Goal: Navigation & Orientation: Find specific page/section

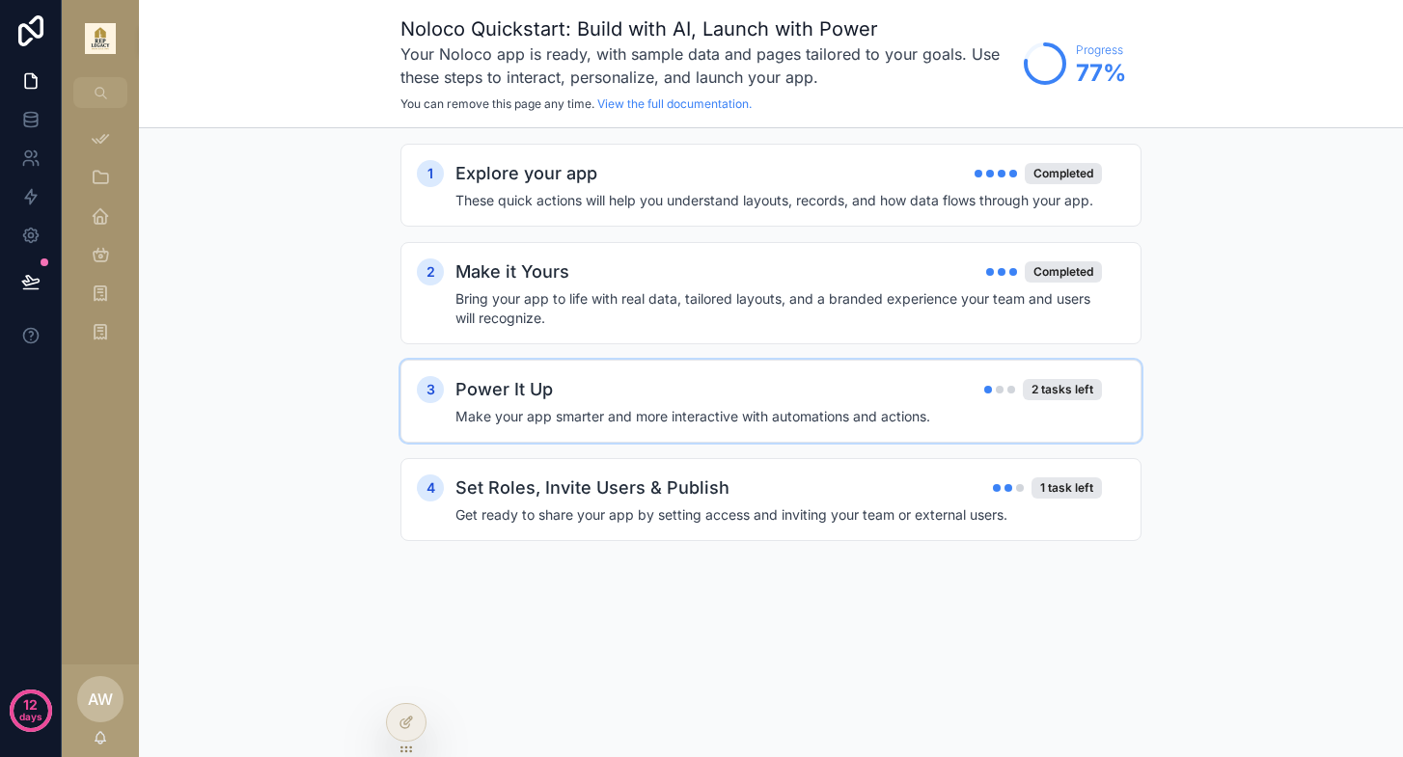
click at [722, 390] on div "Power It Up 2 tasks left" at bounding box center [778, 389] width 646 height 27
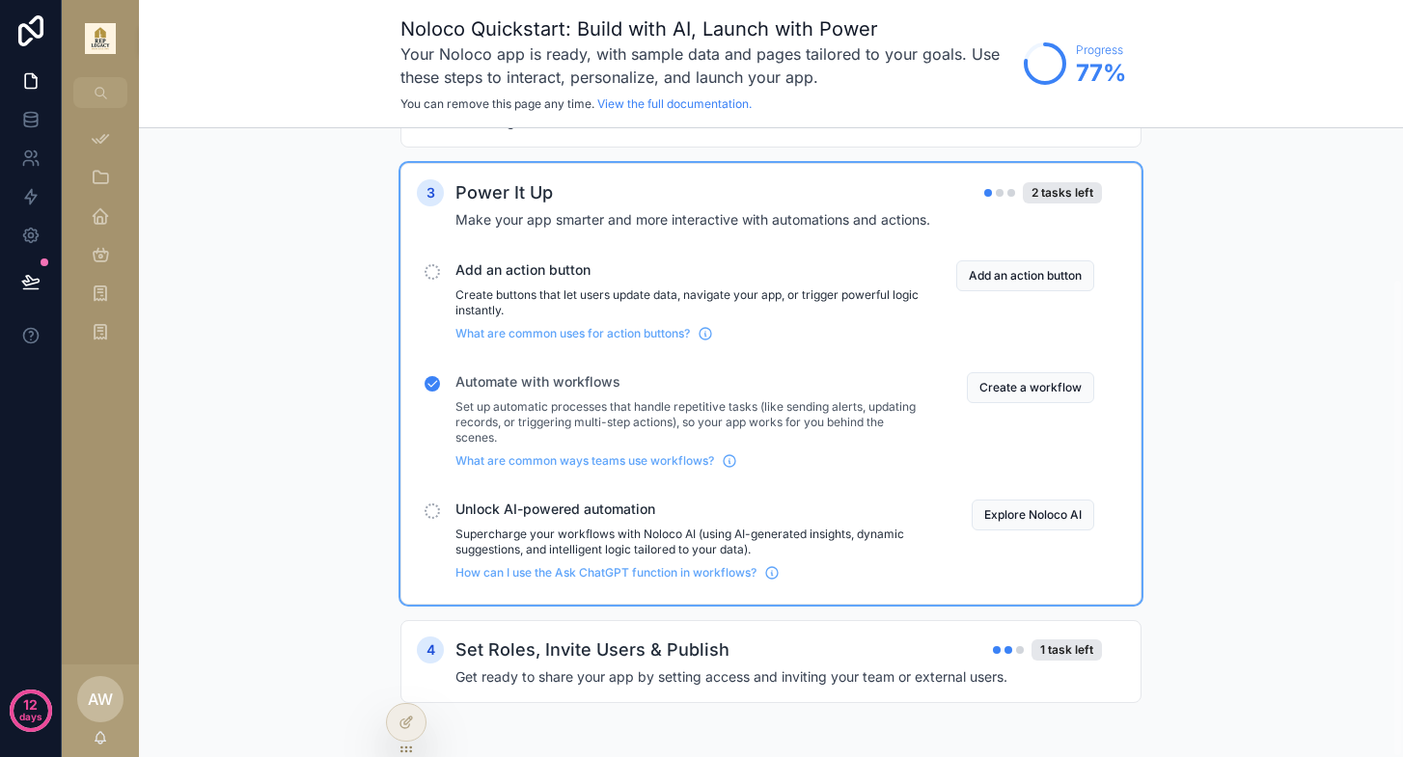
scroll to position [197, 0]
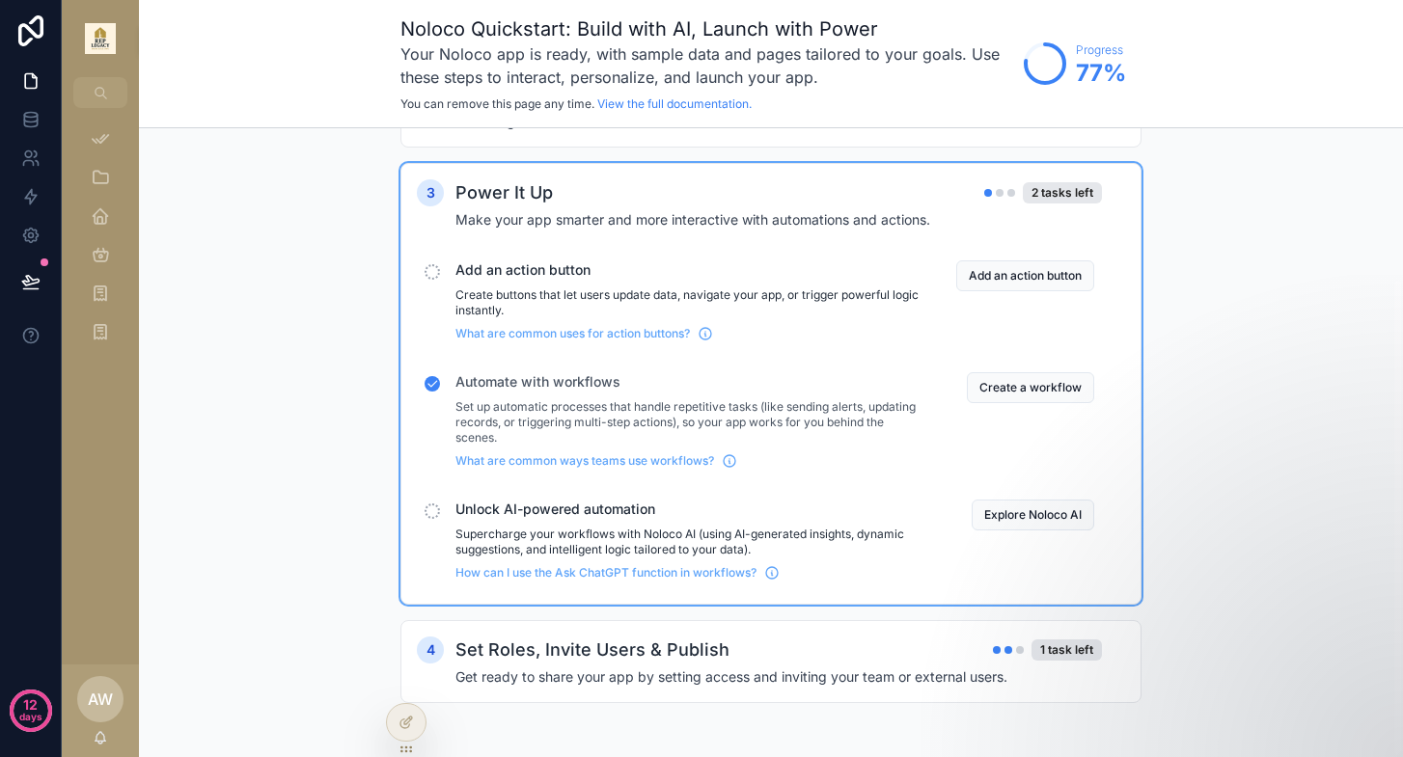
click at [631, 533] on p "Supercharge your workflows with Noloco AI (using AI-generated insights, dynamic…" at bounding box center [689, 542] width 469 height 31
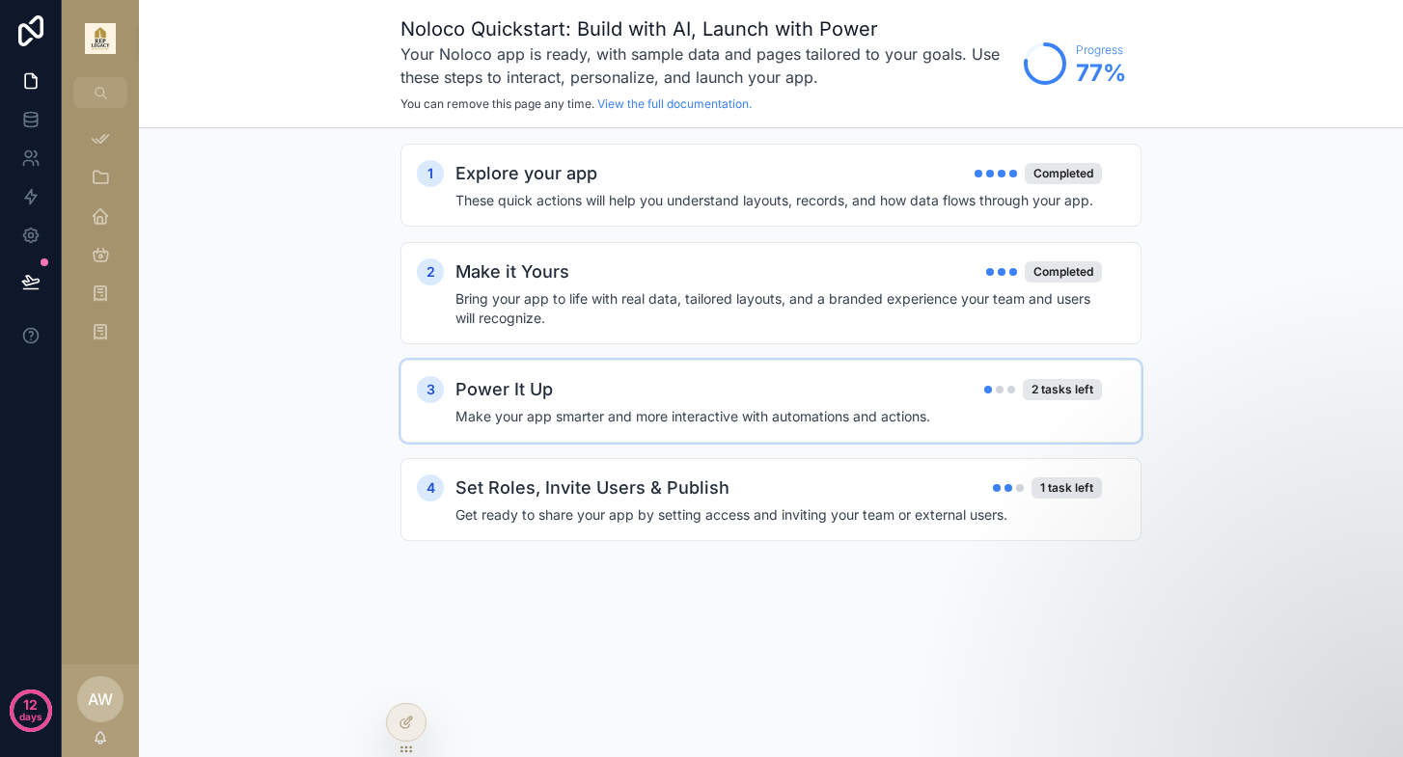
click at [668, 414] on h4 "Make your app smarter and more interactive with automations and actions." at bounding box center [778, 416] width 646 height 19
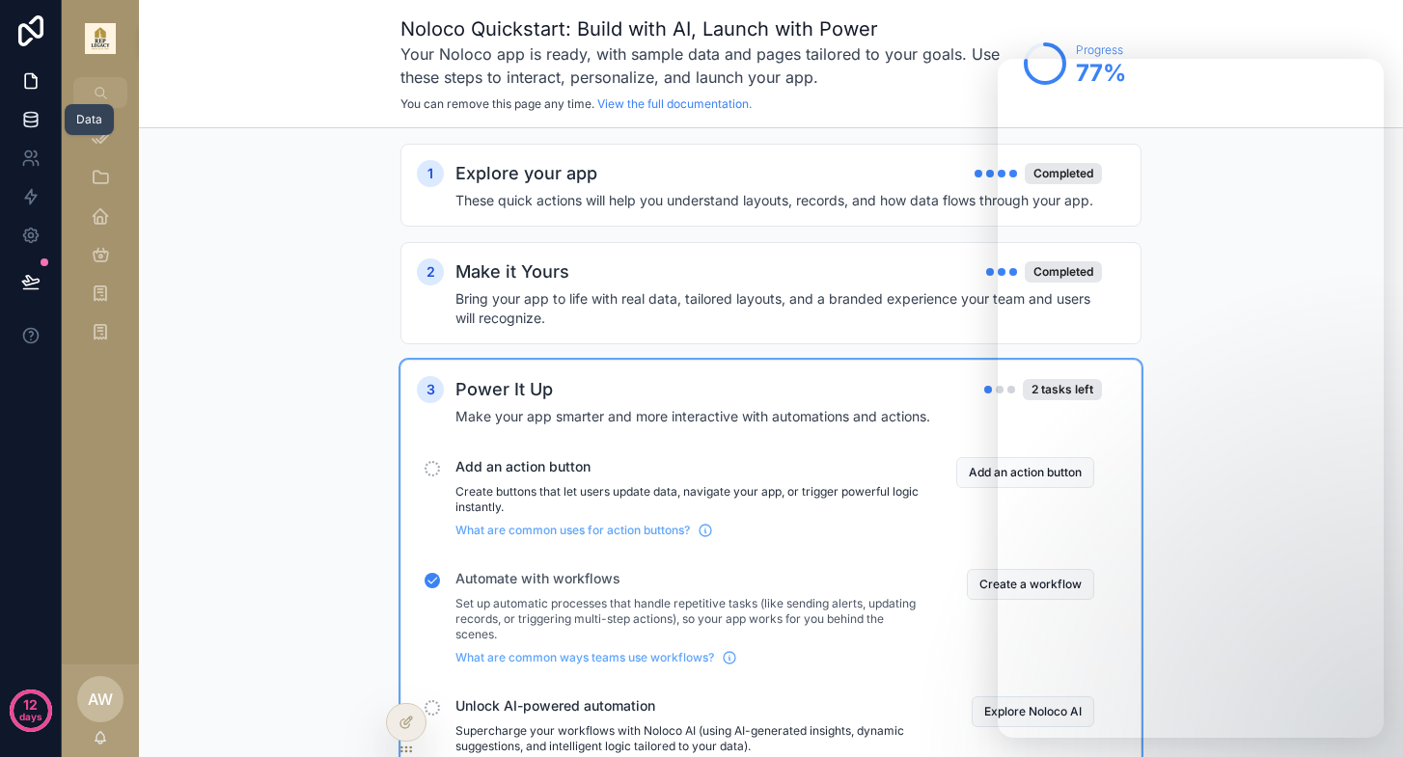
click at [36, 127] on icon at bounding box center [30, 119] width 19 height 19
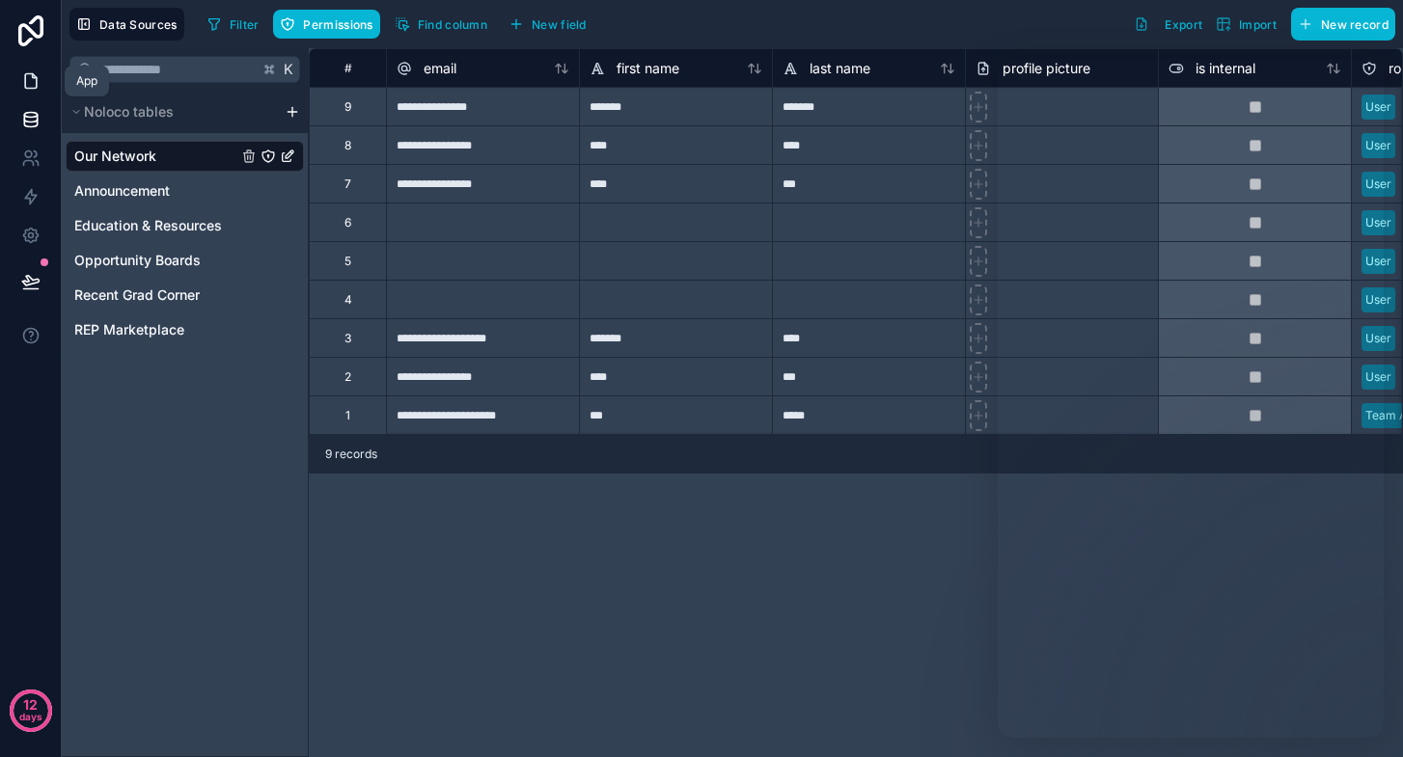
click at [27, 80] on icon at bounding box center [30, 80] width 19 height 19
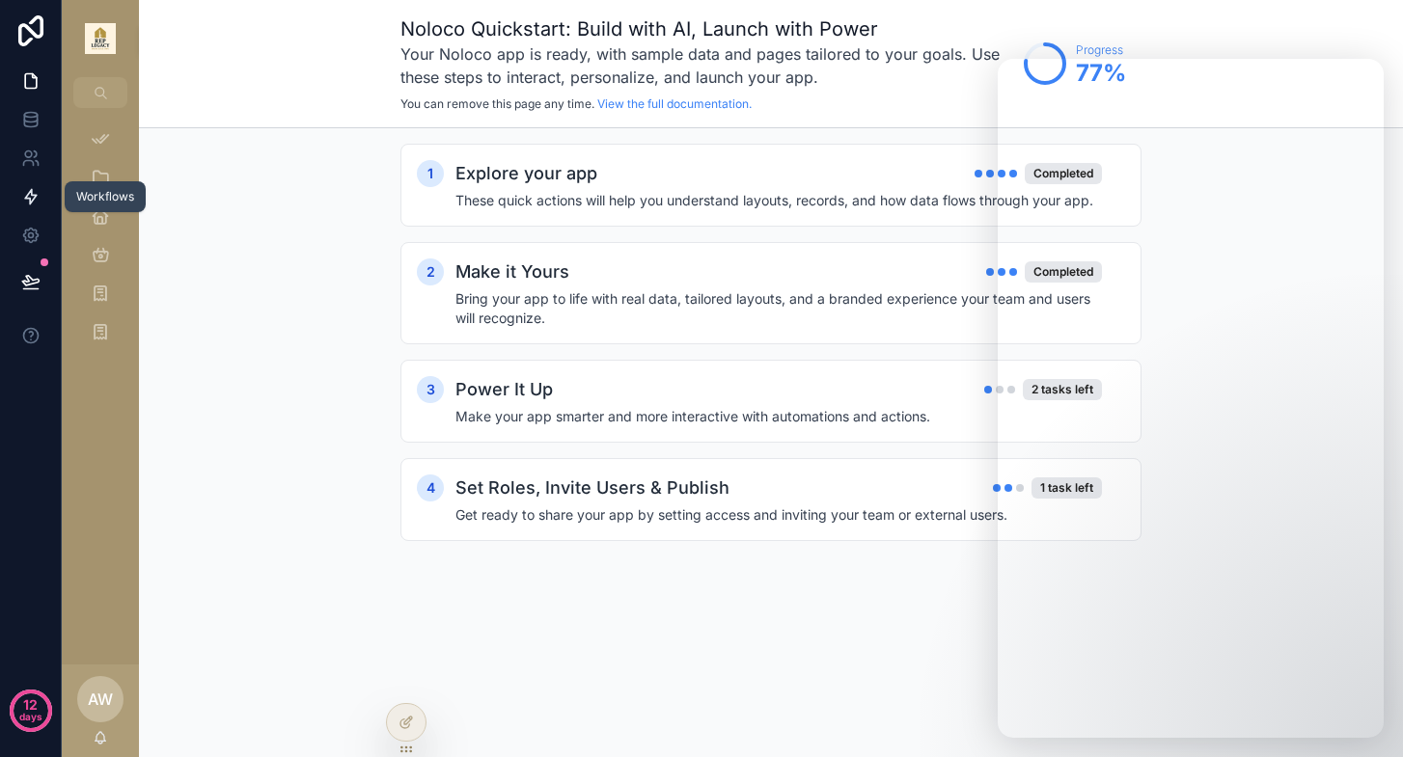
click at [29, 191] on icon at bounding box center [30, 196] width 19 height 19
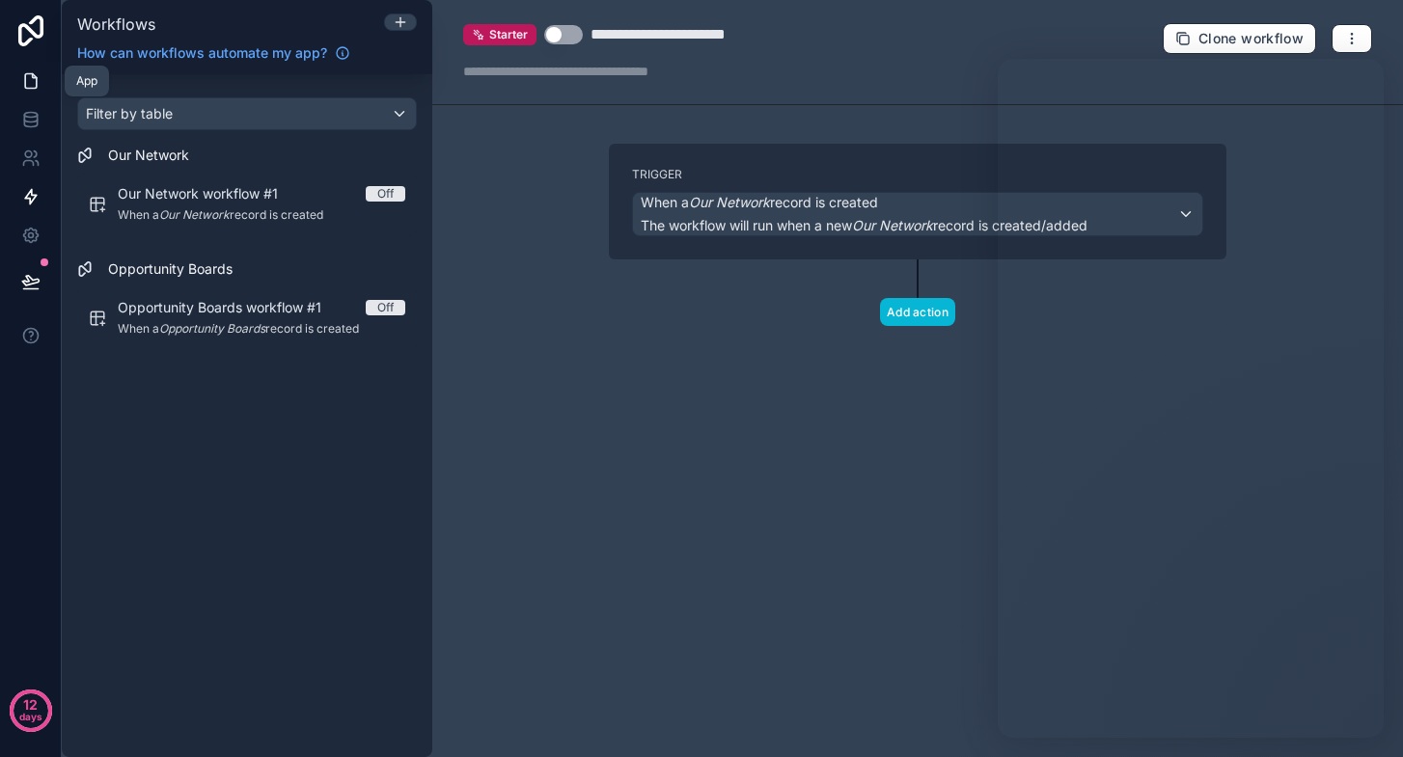
click at [34, 71] on link at bounding box center [30, 81] width 61 height 39
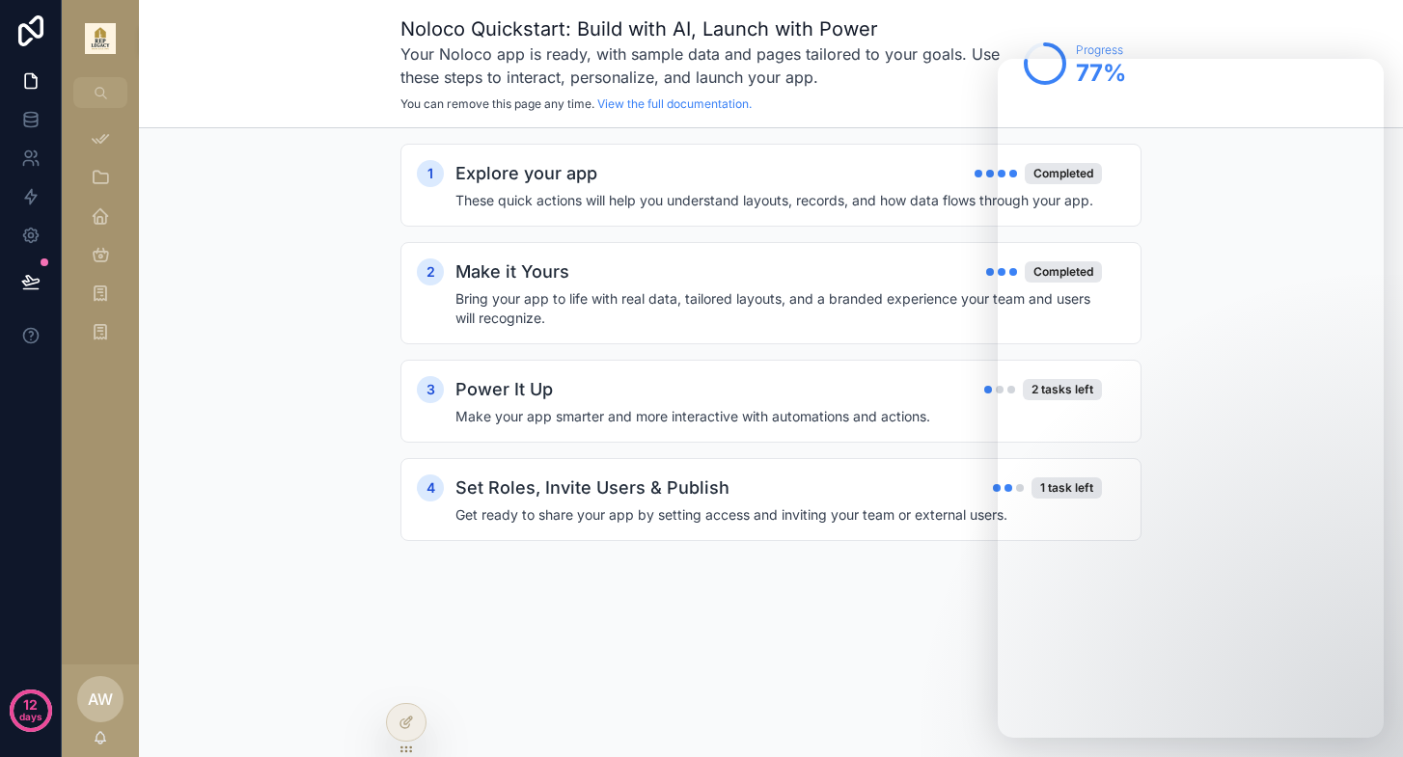
click at [107, 41] on img "scrollable content" at bounding box center [100, 38] width 31 height 31
click at [102, 101] on button "scrollable content" at bounding box center [100, 92] width 54 height 31
click at [249, 124] on div "REP Alumni REP Alumni Create REP Alumni Post Announcement Announcement Create A…" at bounding box center [701, 378] width 1403 height 757
click at [96, 185] on icon "scrollable content" at bounding box center [100, 177] width 19 height 19
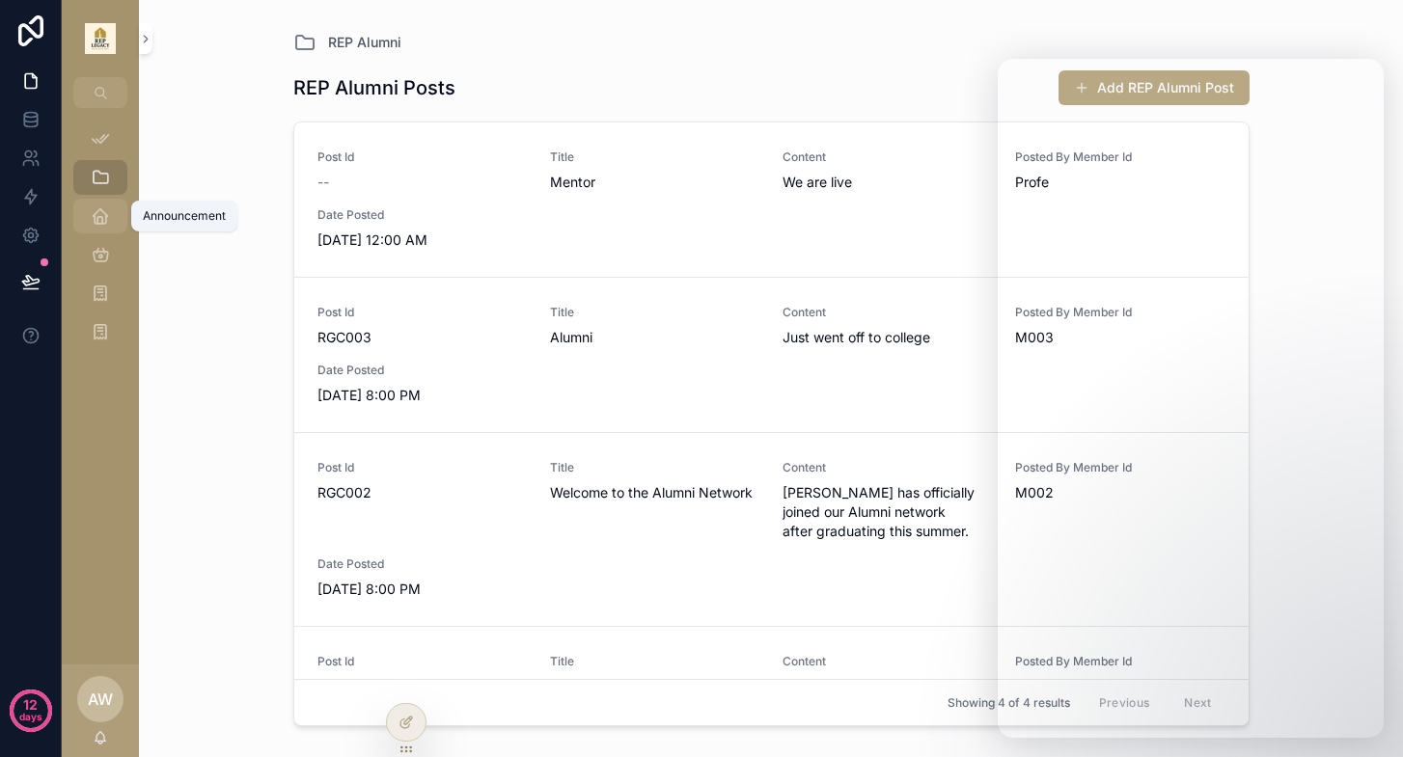
click at [108, 213] on icon "scrollable content" at bounding box center [100, 215] width 19 height 19
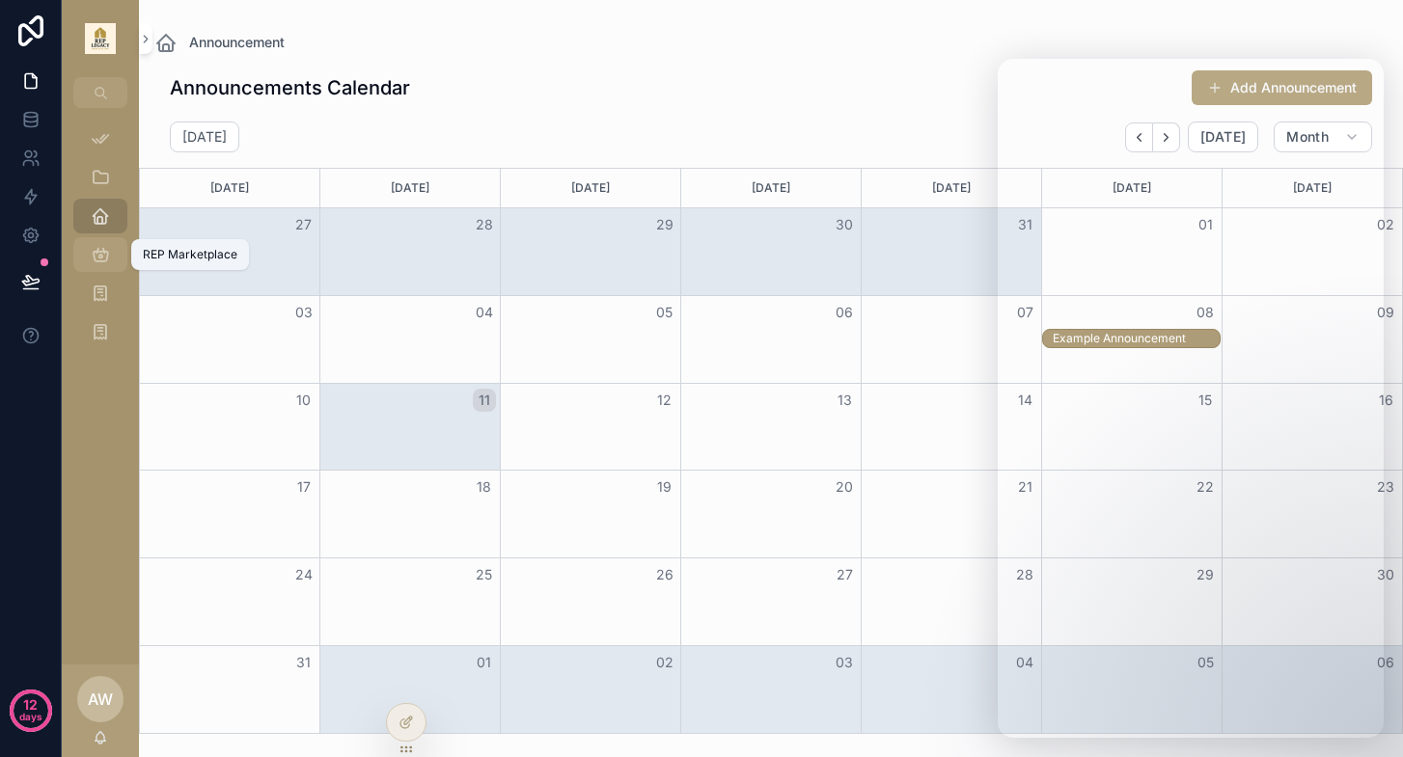
click at [108, 257] on icon "scrollable content" at bounding box center [100, 254] width 19 height 19
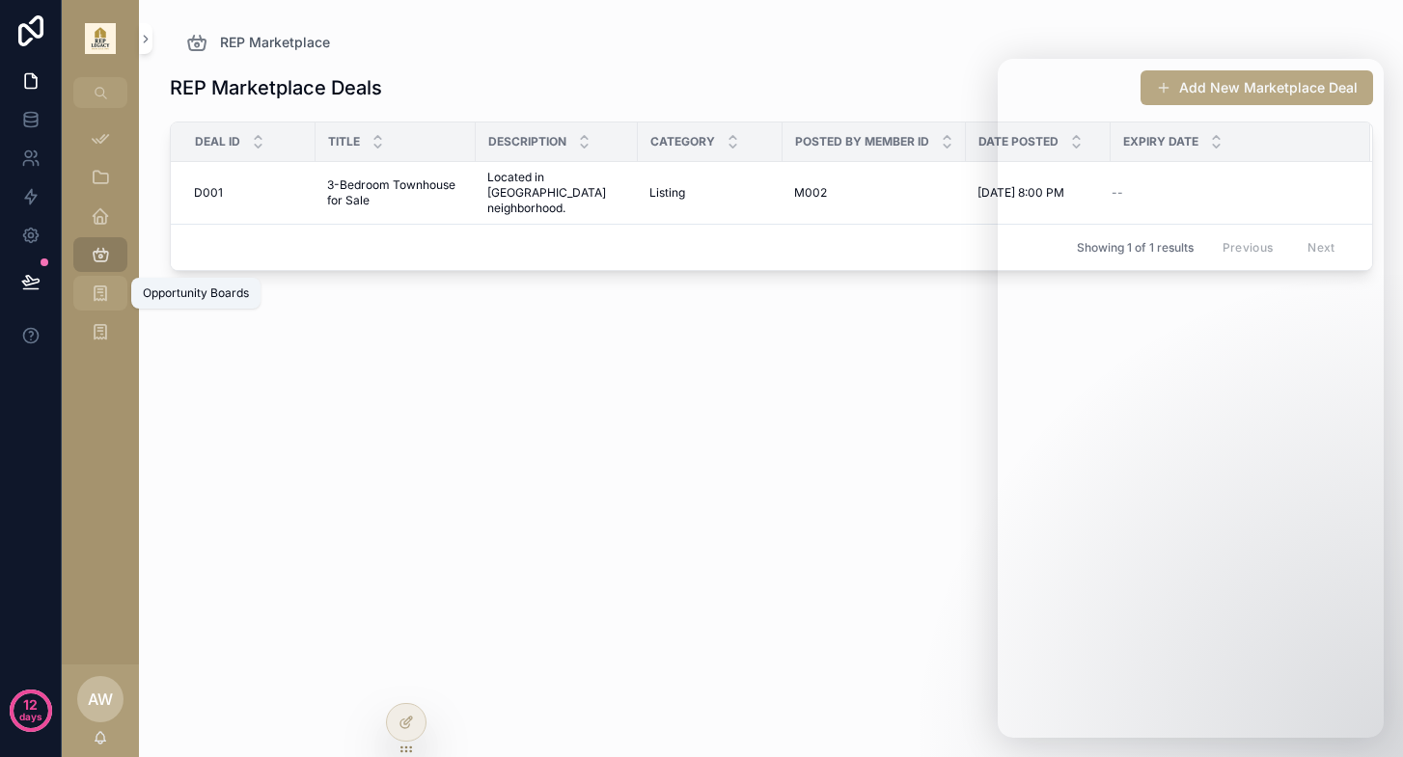
click at [97, 297] on icon "scrollable content" at bounding box center [100, 293] width 19 height 19
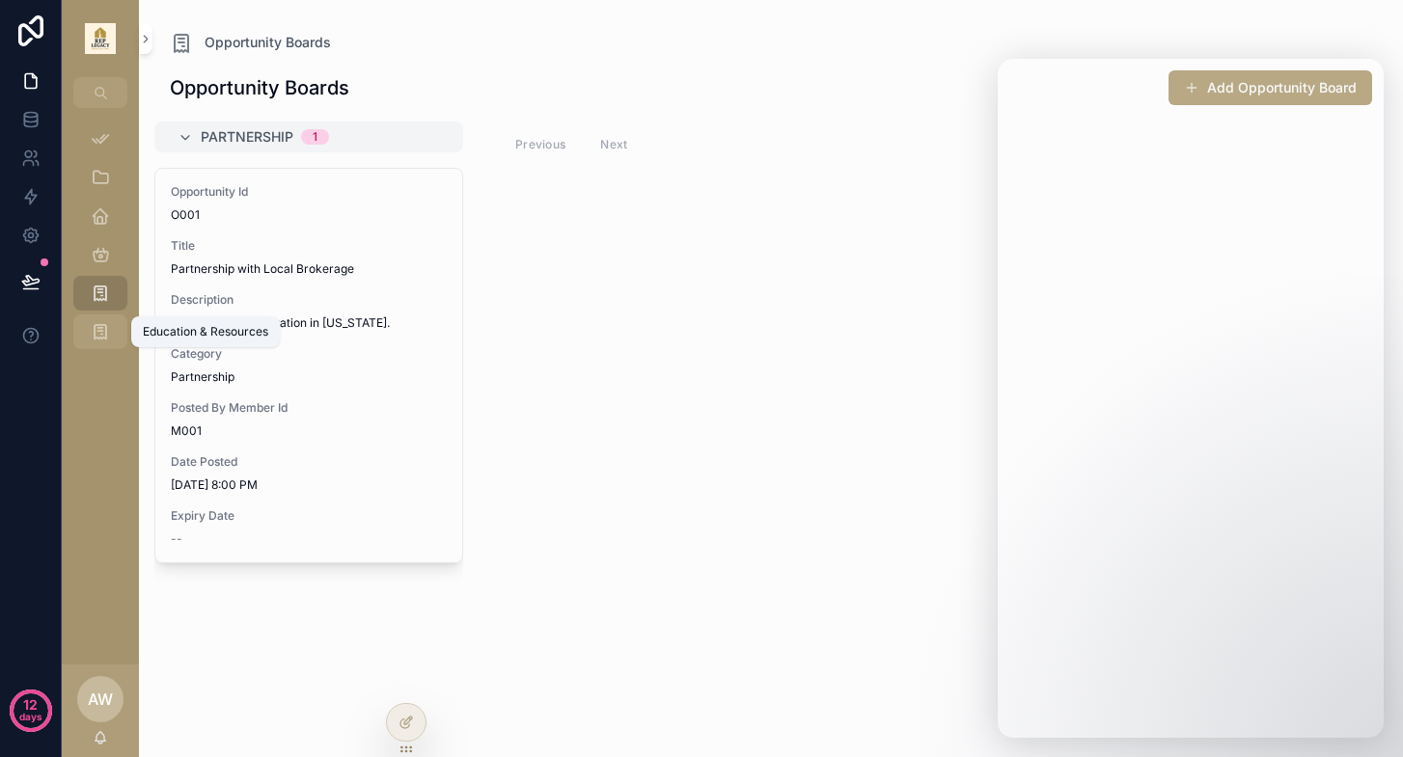
click at [106, 339] on icon "scrollable content" at bounding box center [100, 331] width 19 height 19
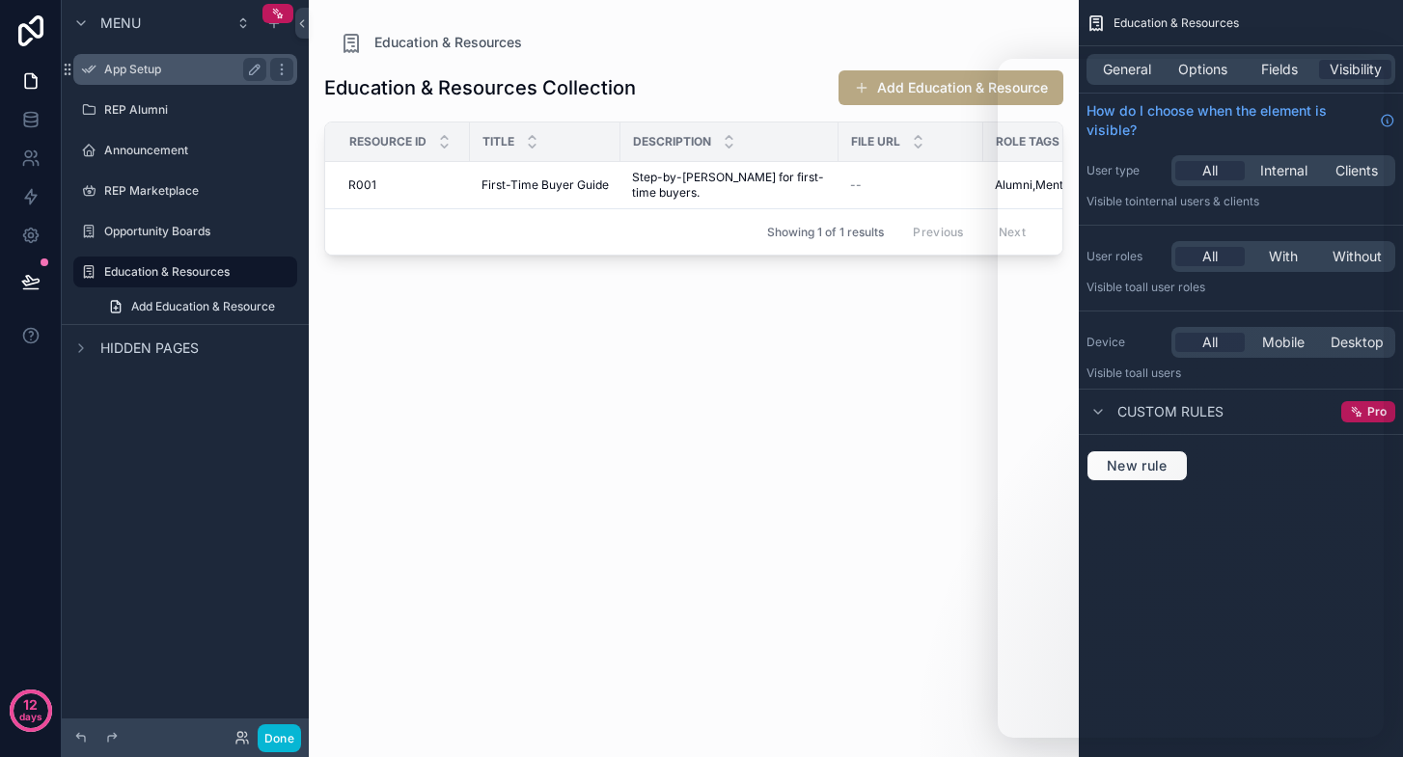
click at [164, 73] on label "App Setup" at bounding box center [181, 69] width 154 height 15
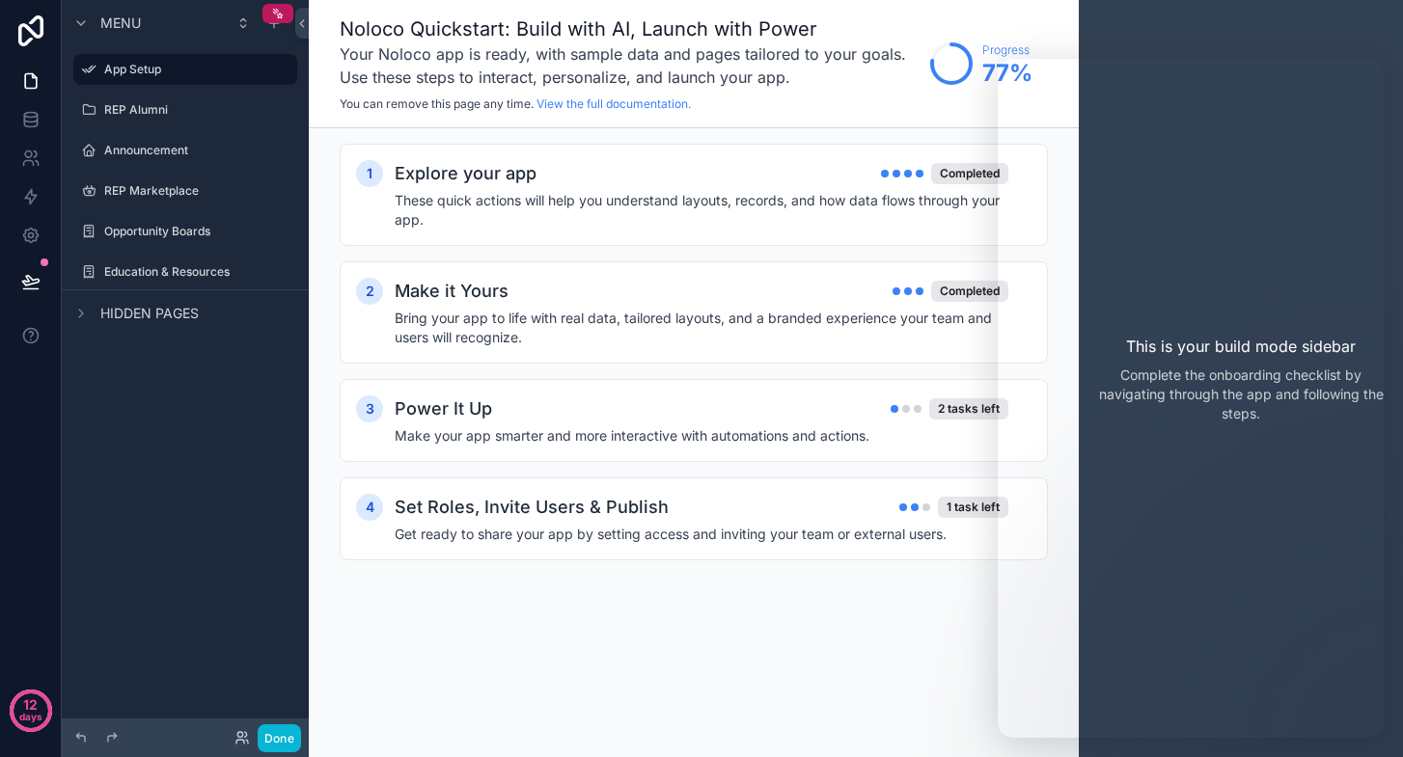
click at [143, 25] on div "Menu" at bounding box center [185, 23] width 247 height 46
click at [83, 25] on icon "scrollable content" at bounding box center [80, 22] width 15 height 15
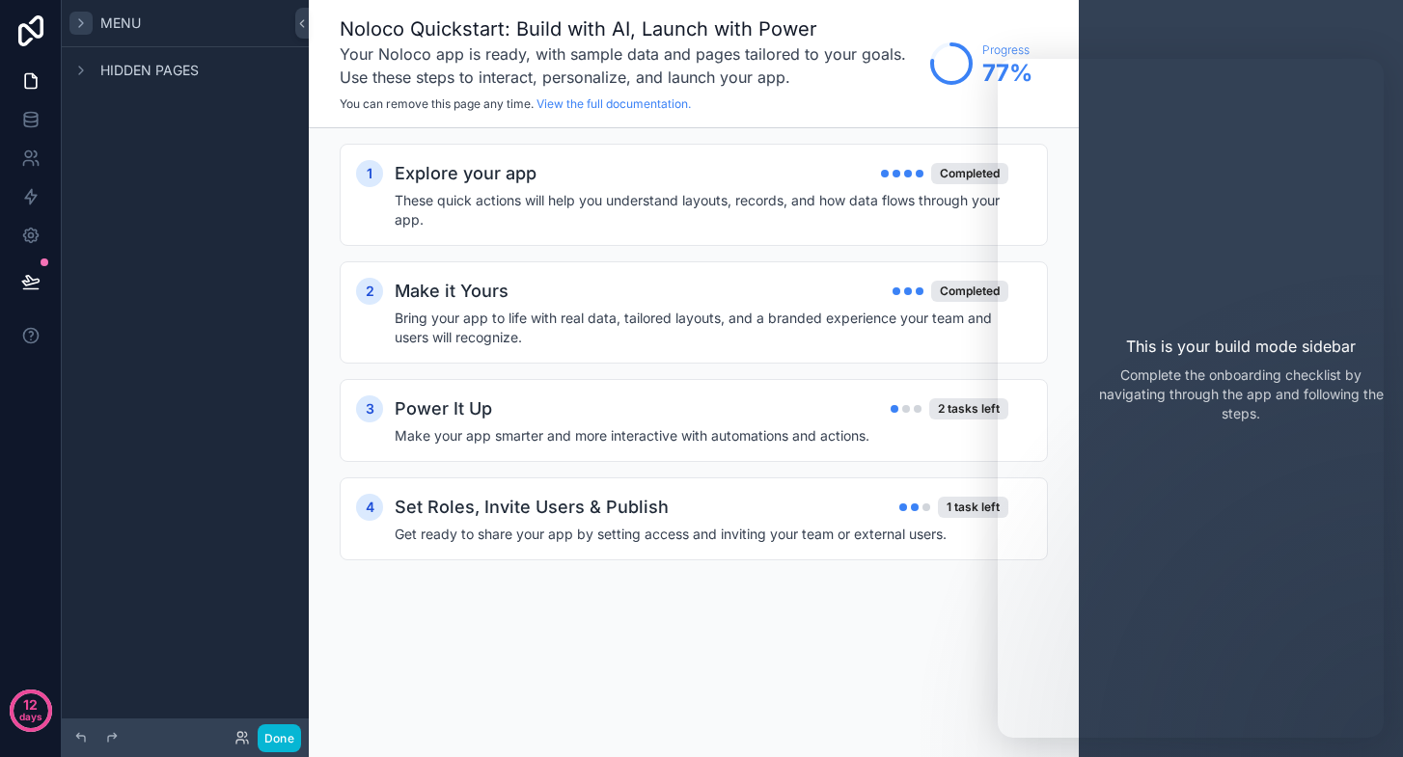
click at [83, 25] on icon "scrollable content" at bounding box center [80, 22] width 15 height 15
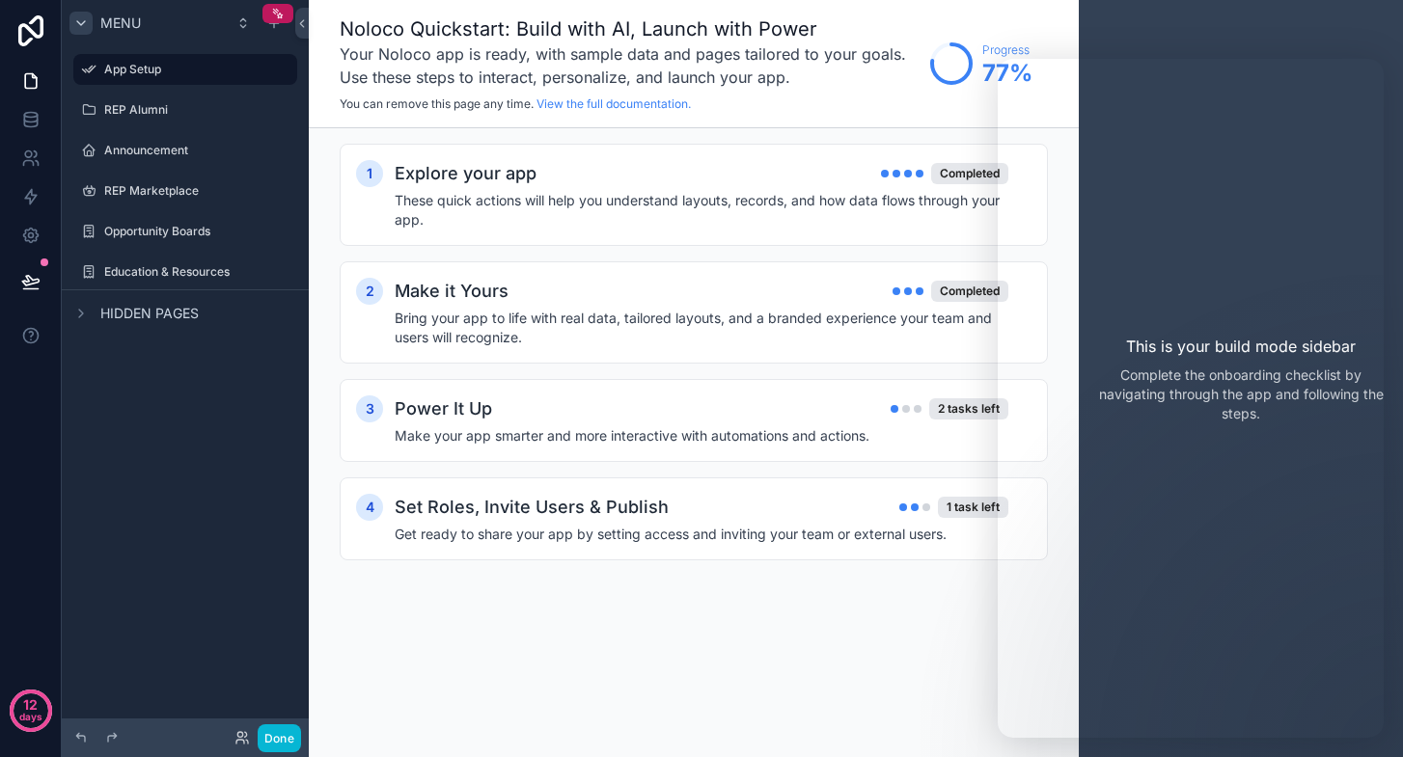
click at [164, 307] on span "Hidden pages" at bounding box center [149, 313] width 98 height 19
click at [139, 369] on div "My Profile" at bounding box center [185, 357] width 216 height 31
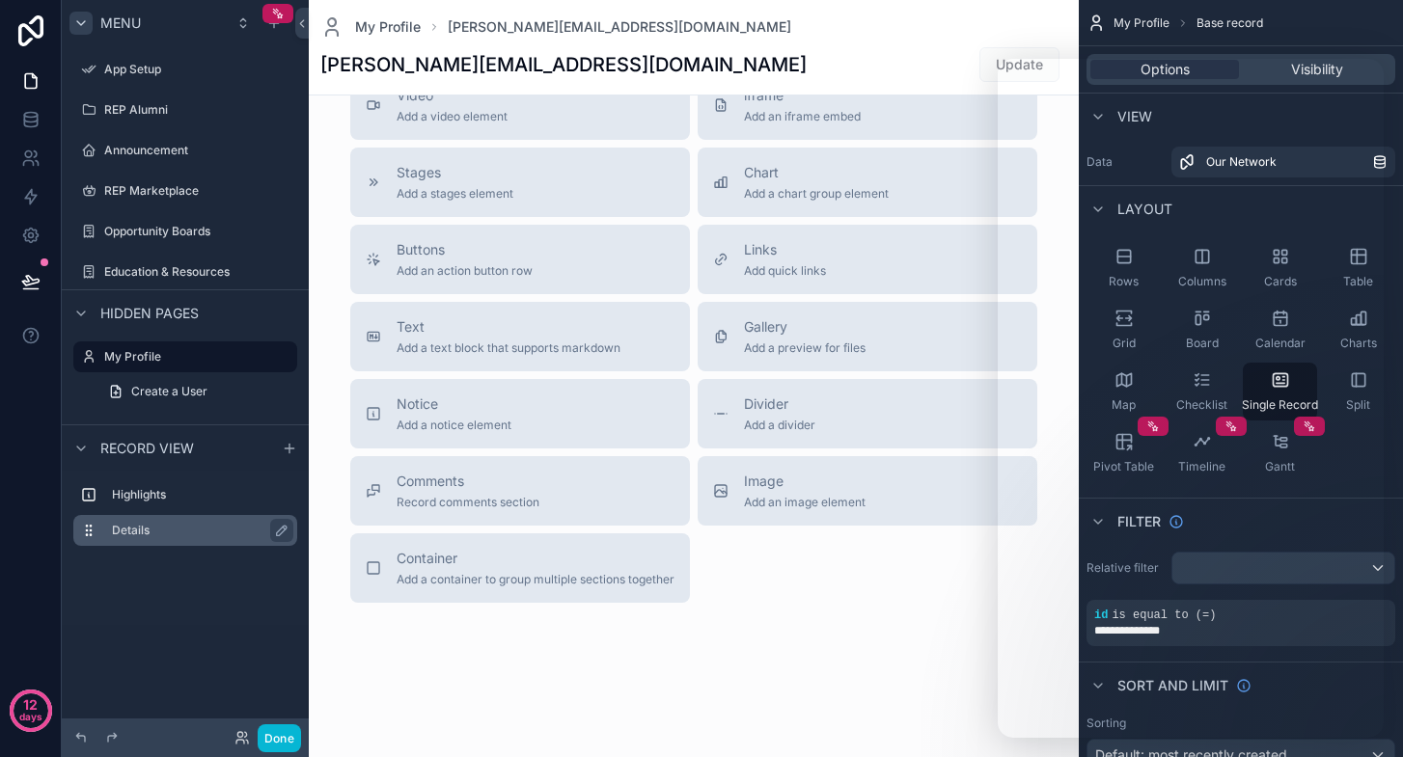
click at [138, 538] on div "Details" at bounding box center [201, 530] width 178 height 23
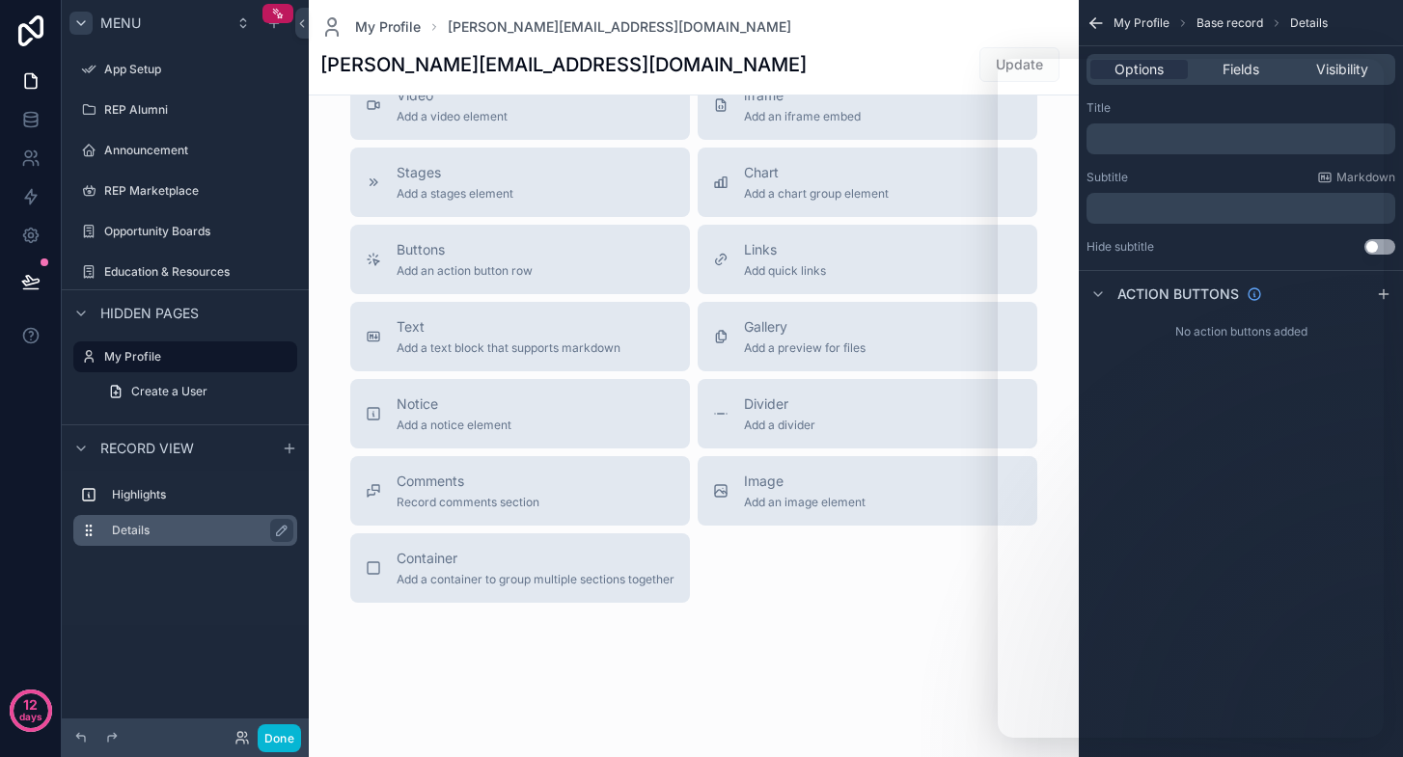
click at [132, 529] on label "Details" at bounding box center [197, 530] width 170 height 15
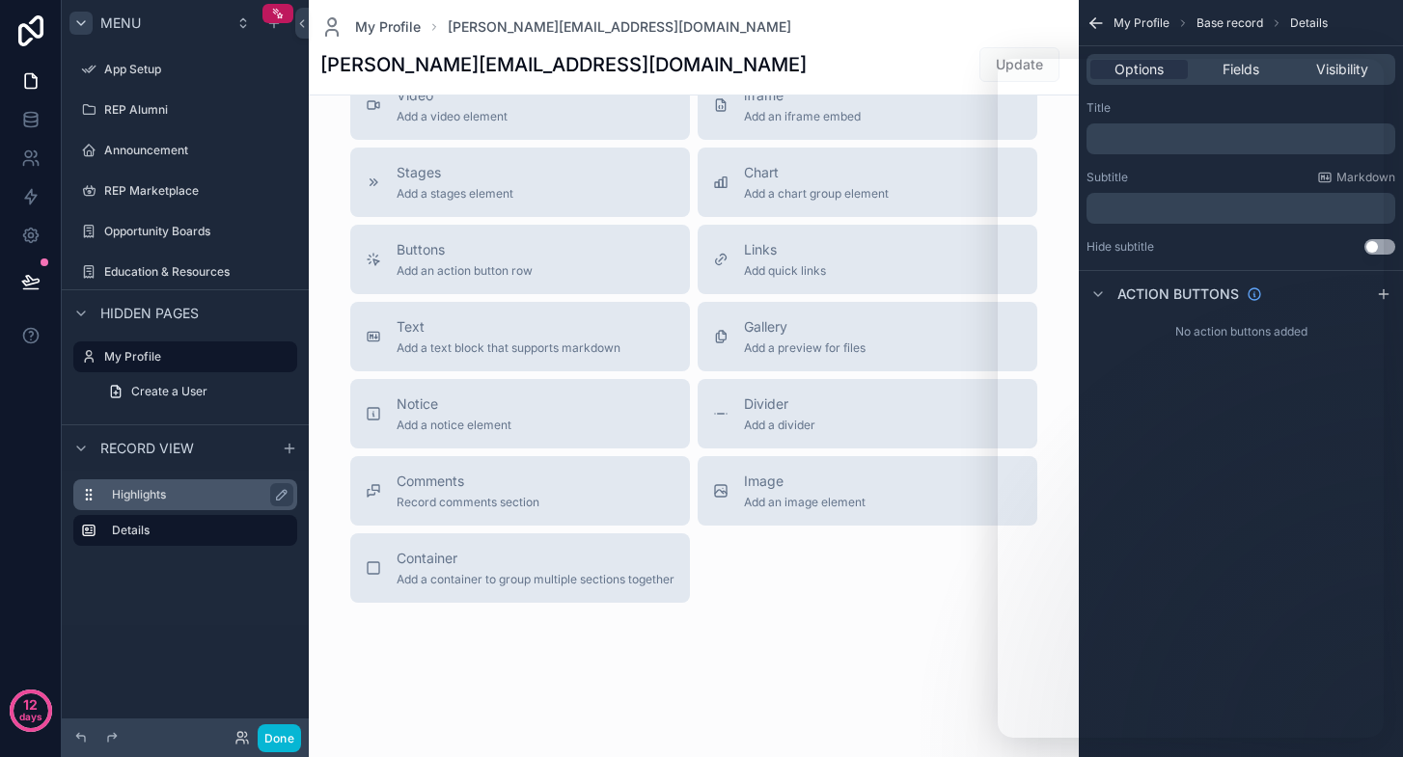
click at [144, 496] on label "Highlights" at bounding box center [197, 494] width 170 height 15
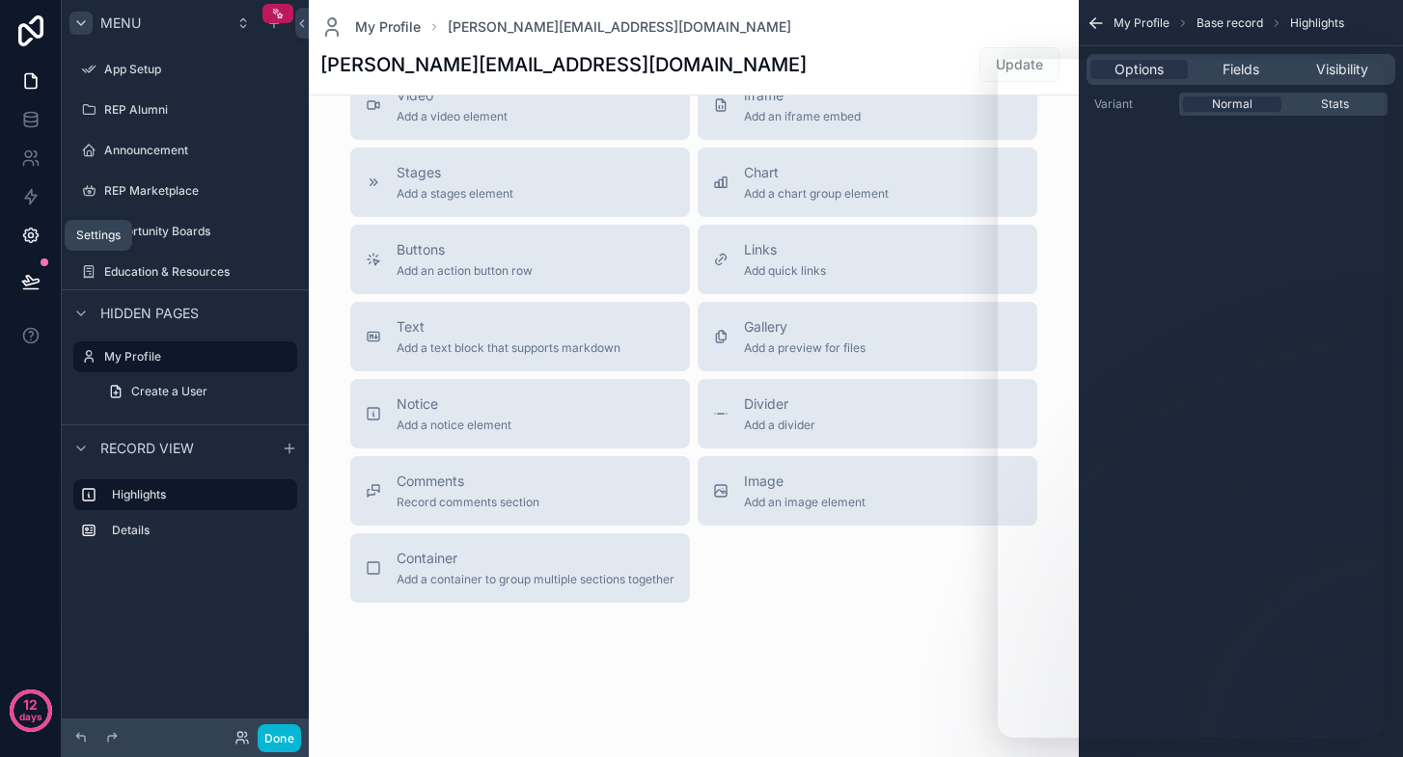
click at [33, 234] on icon at bounding box center [30, 235] width 5 height 5
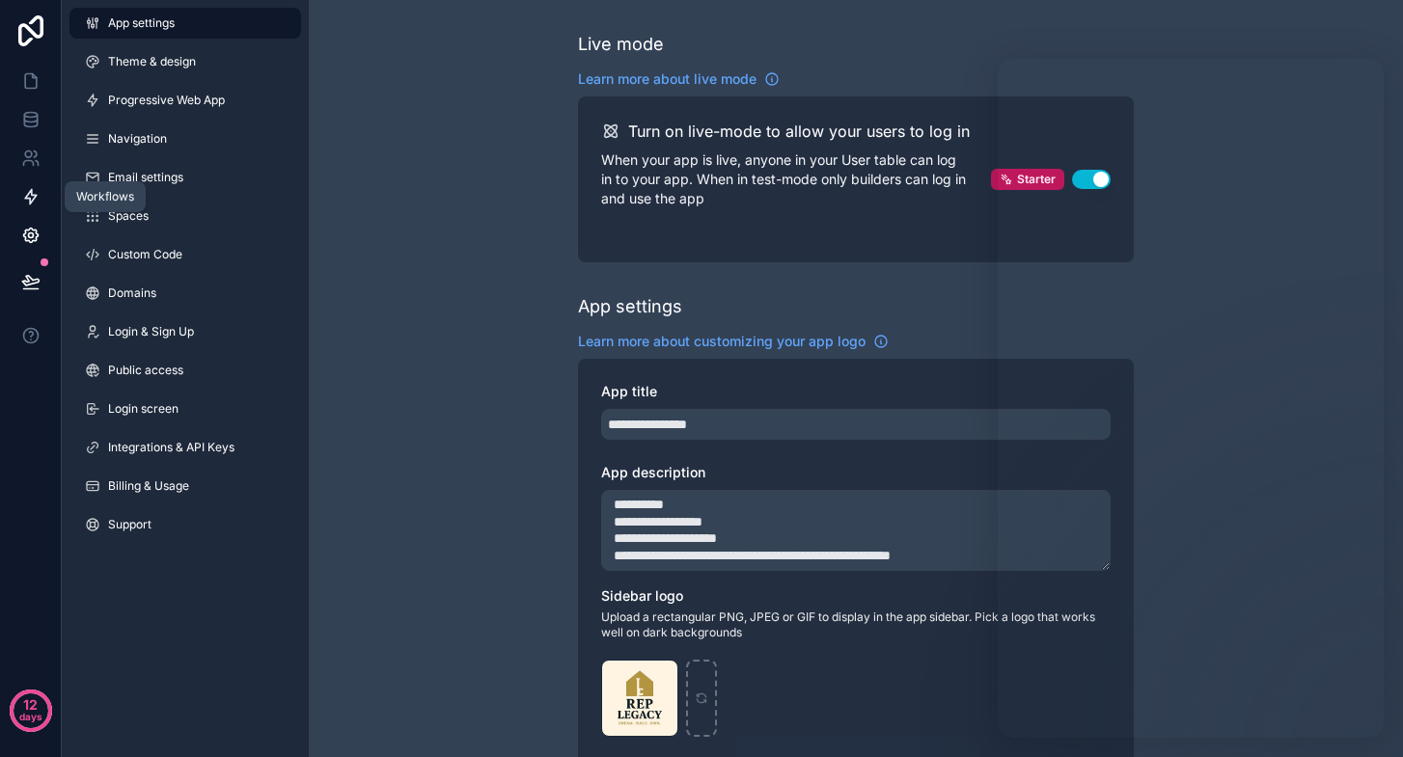
click at [34, 209] on link at bounding box center [30, 197] width 61 height 39
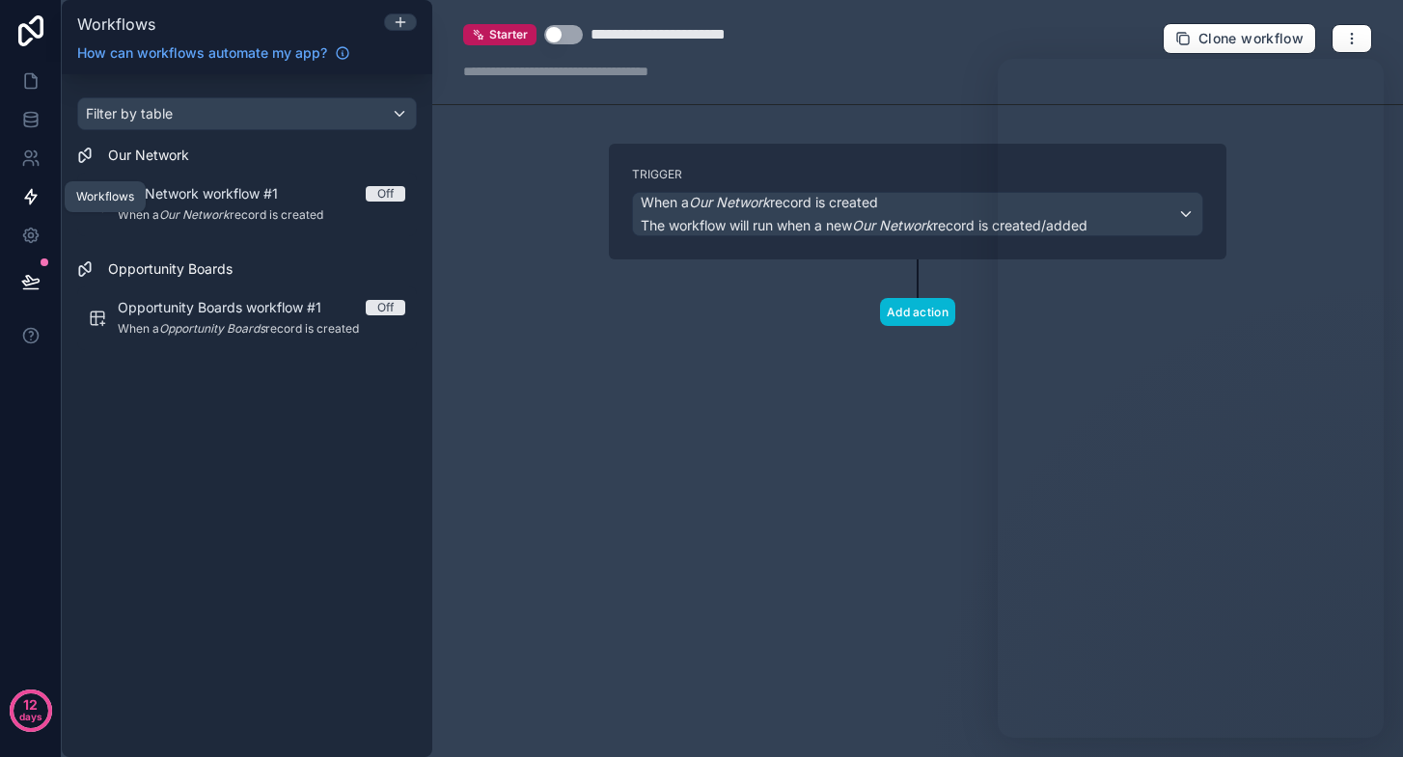
click at [34, 180] on link at bounding box center [30, 197] width 61 height 39
click at [30, 167] on icon at bounding box center [30, 158] width 19 height 19
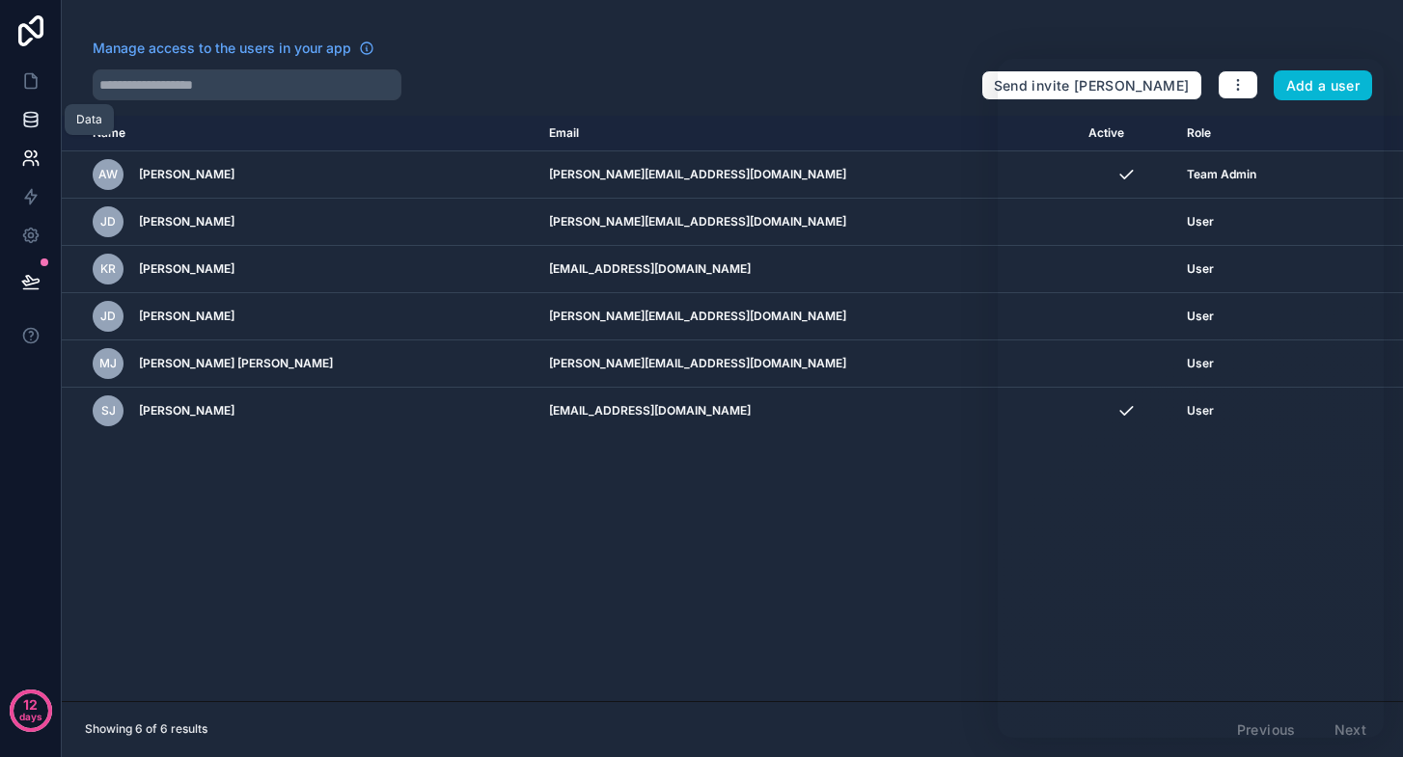
click at [29, 127] on icon at bounding box center [30, 124] width 13 height 8
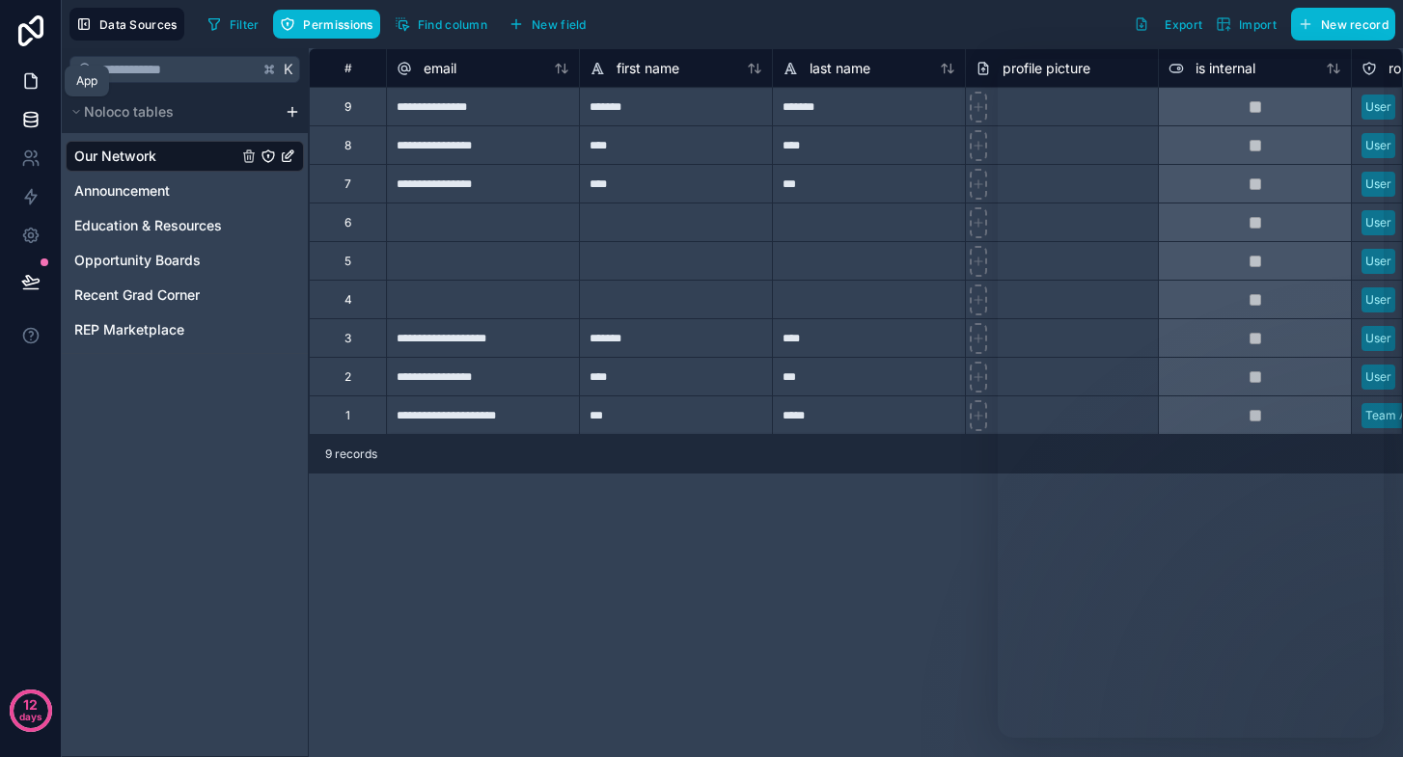
click at [35, 87] on icon at bounding box center [30, 80] width 19 height 19
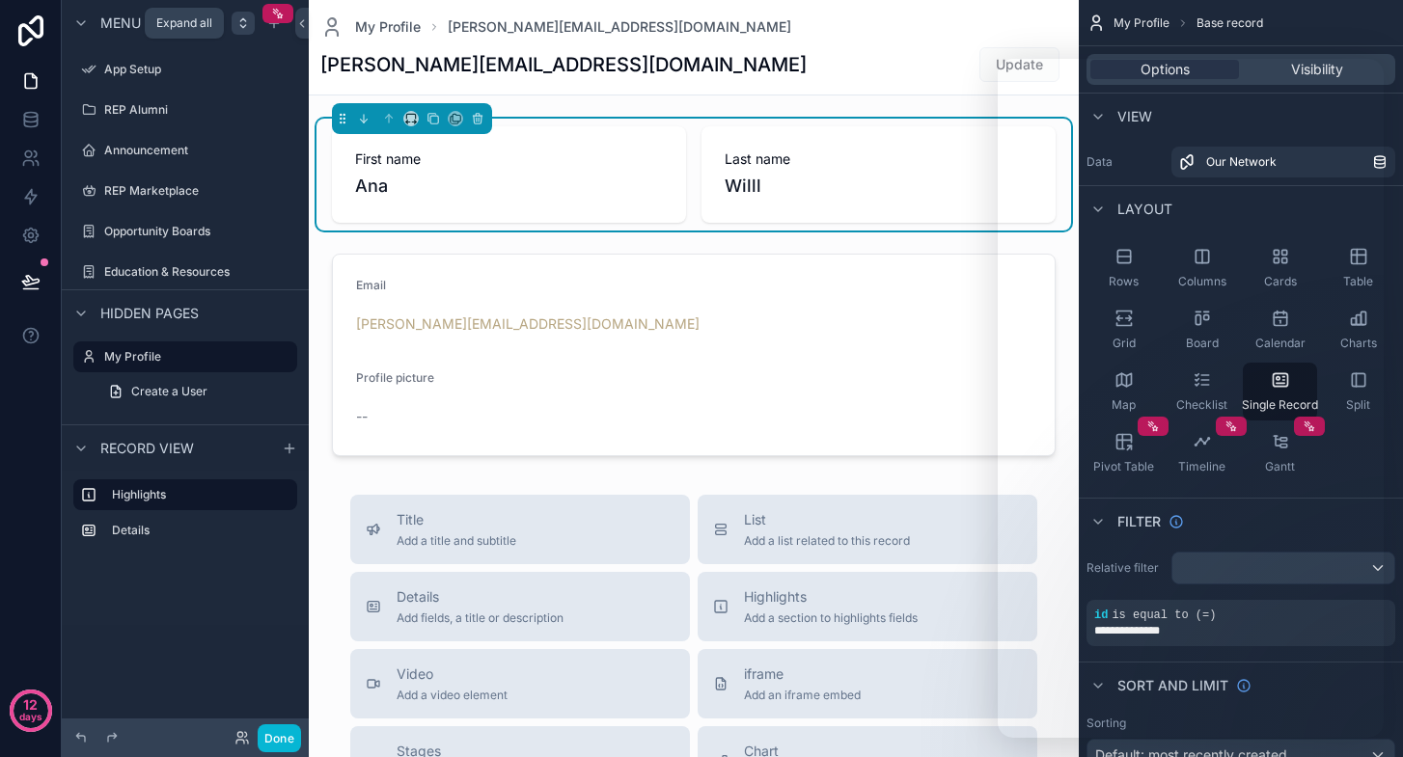
click at [247, 22] on icon "scrollable content" at bounding box center [242, 22] width 15 height 15
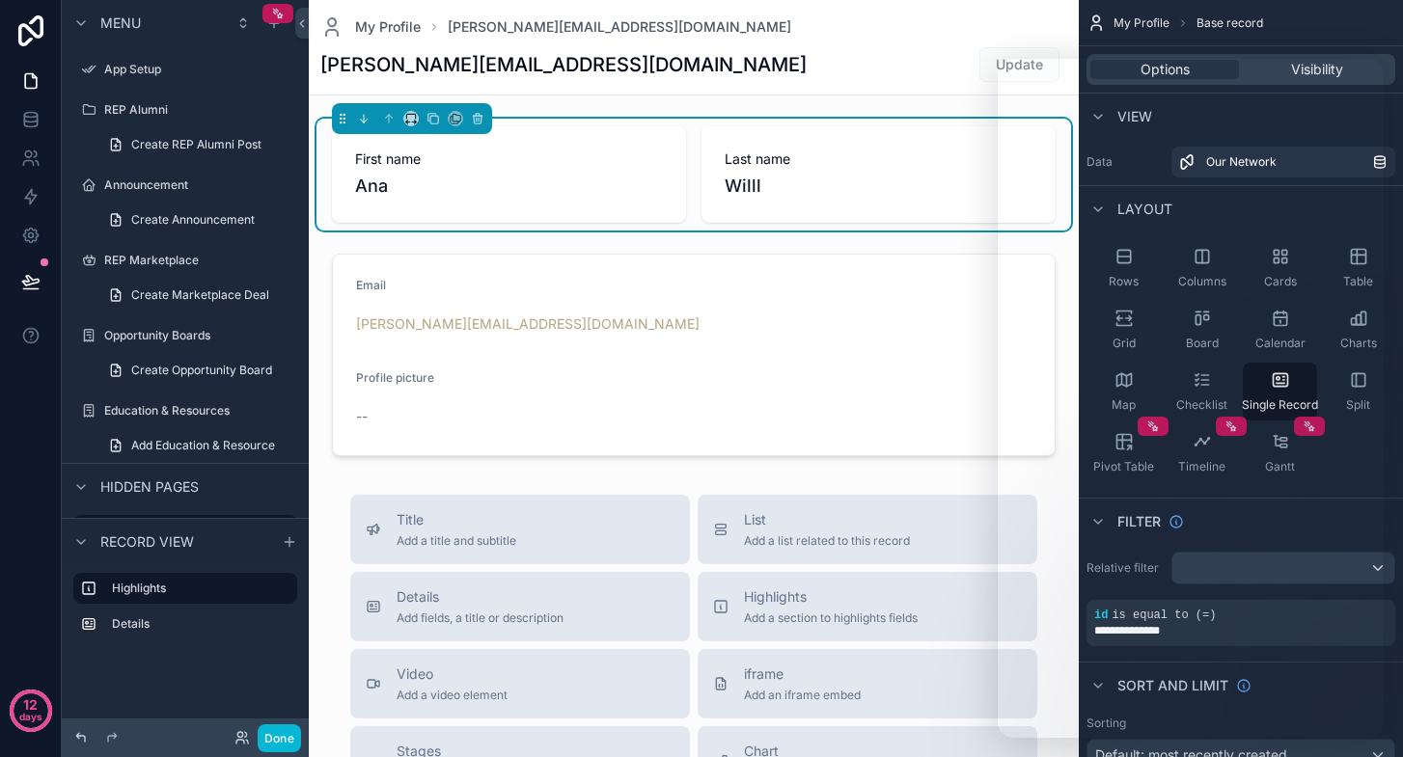
click at [84, 737] on icon at bounding box center [80, 737] width 9 height 9
click at [110, 738] on icon at bounding box center [111, 737] width 15 height 15
click at [99, 738] on div at bounding box center [146, 737] width 154 height 23
click at [277, 738] on button "Done" at bounding box center [279, 739] width 43 height 28
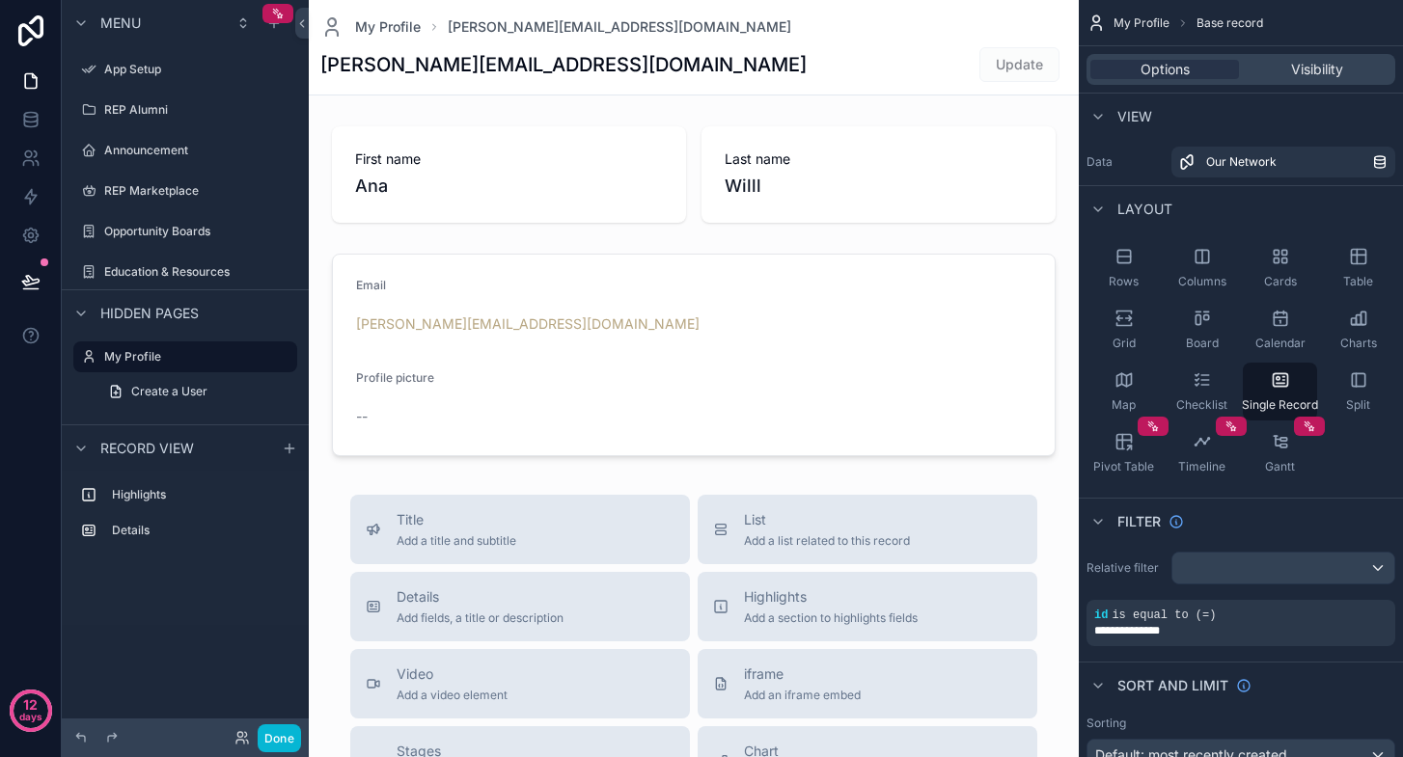
click at [1141, 213] on span "Layout" at bounding box center [1144, 209] width 55 height 19
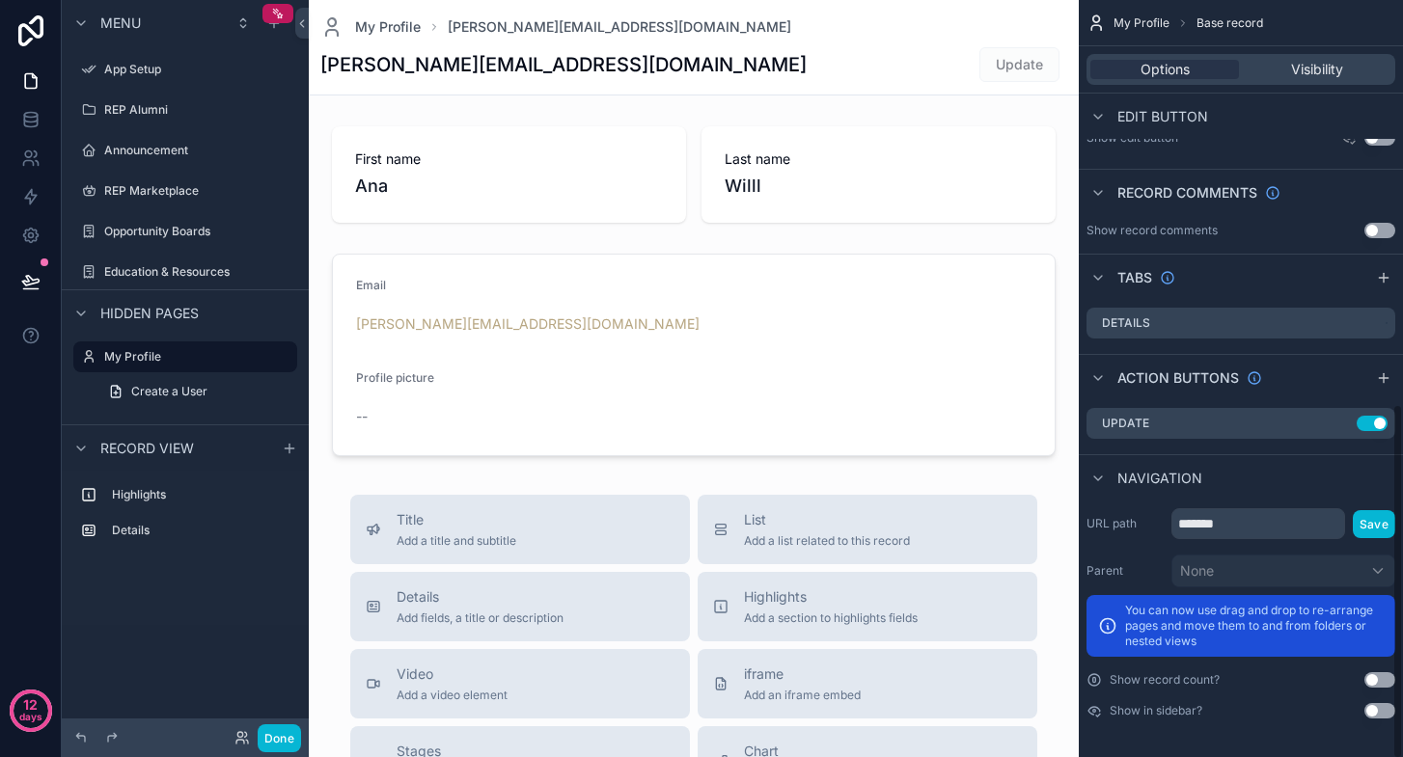
scroll to position [856, 0]
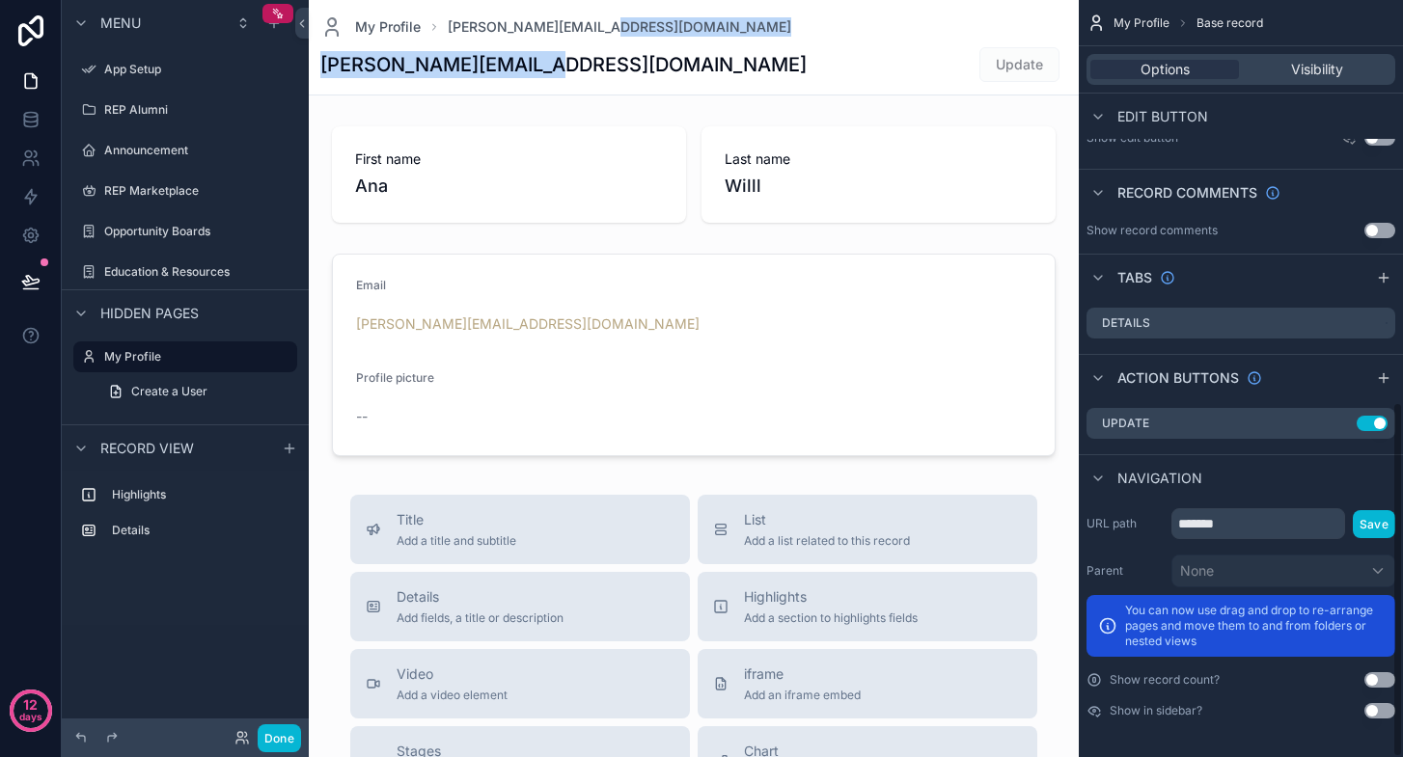
drag, startPoint x: 863, startPoint y: 25, endPoint x: 639, endPoint y: 59, distance: 227.3
click at [639, 59] on div "My Profile [PERSON_NAME][EMAIL_ADDRESS][DOMAIN_NAME] [PERSON_NAME][EMAIL_ADDRES…" at bounding box center [693, 47] width 747 height 95
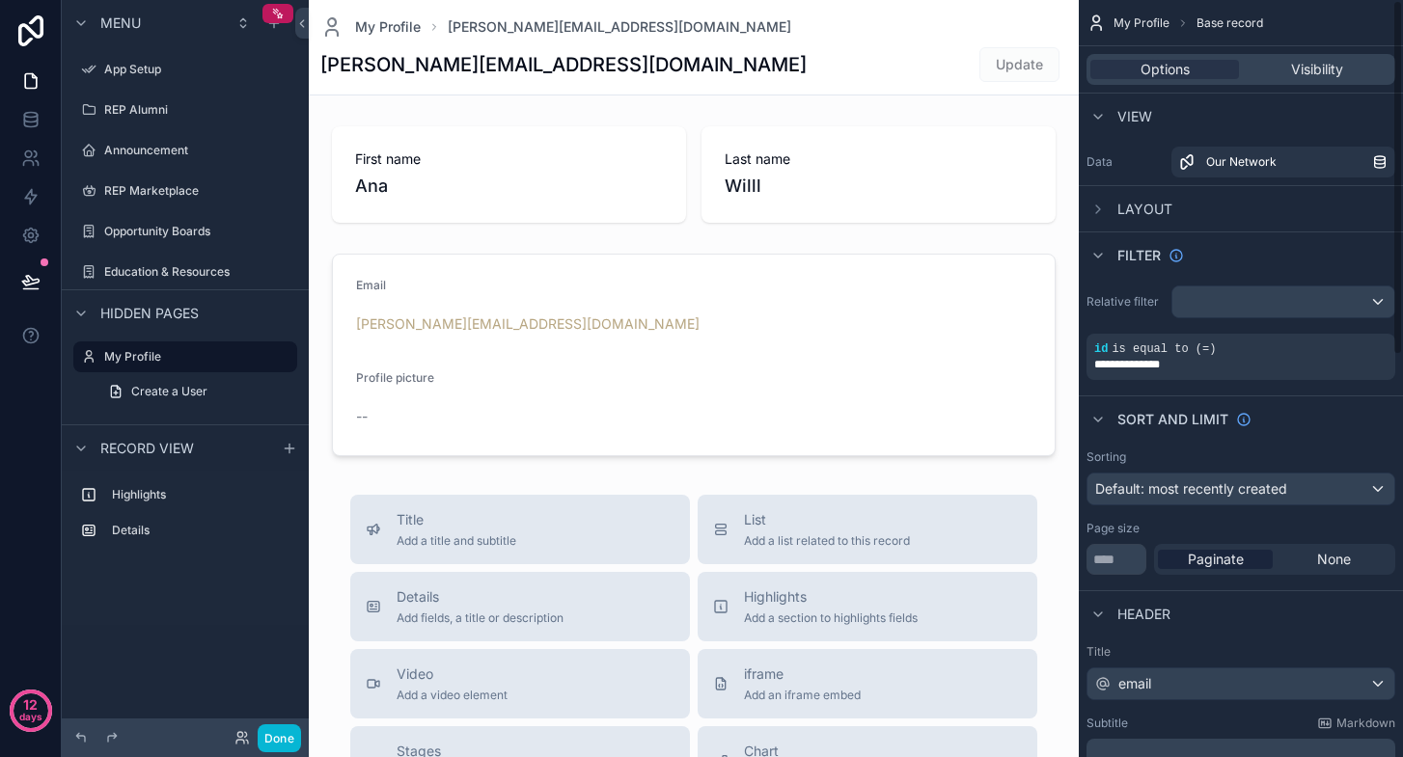
scroll to position [0, 0]
click at [1147, 210] on span "Layout" at bounding box center [1144, 209] width 55 height 19
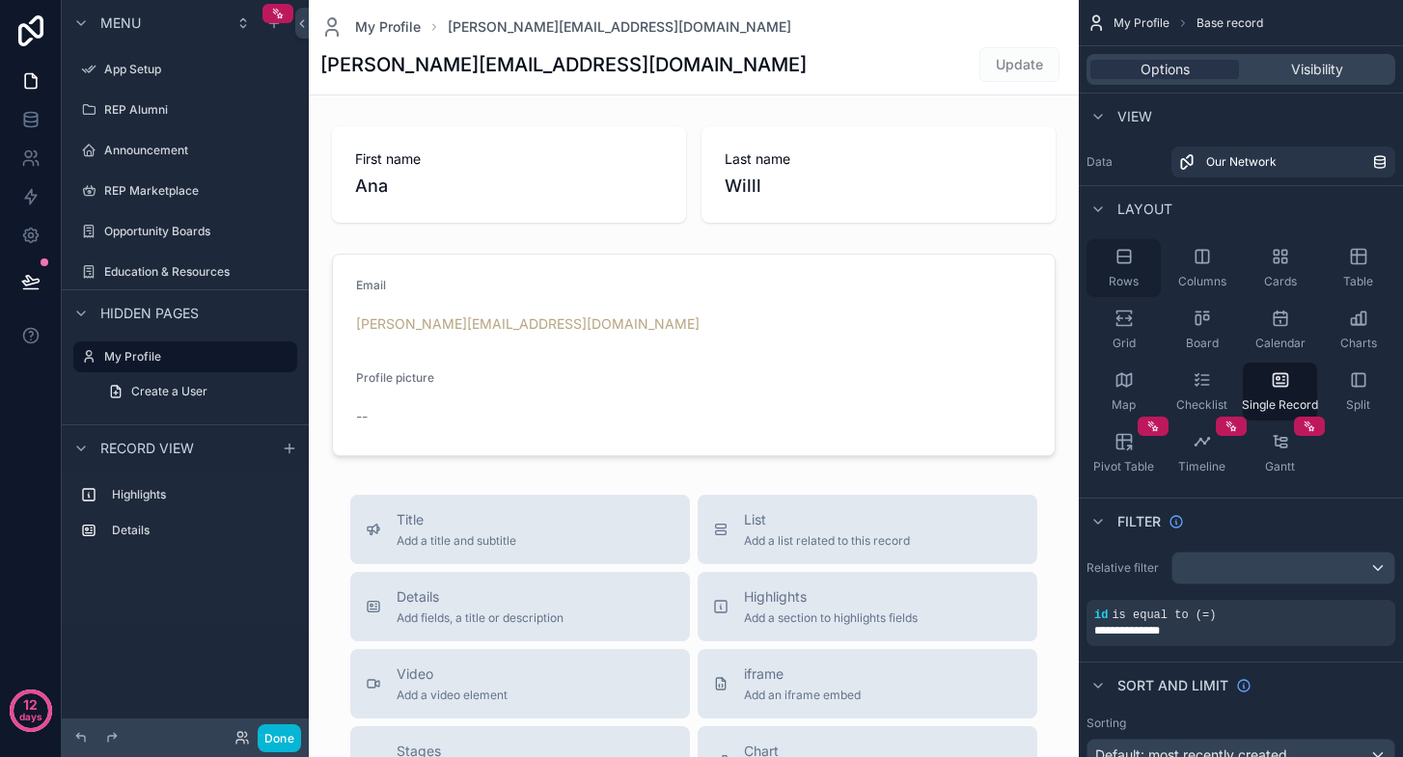
click at [1142, 263] on div "Rows" at bounding box center [1123, 268] width 74 height 58
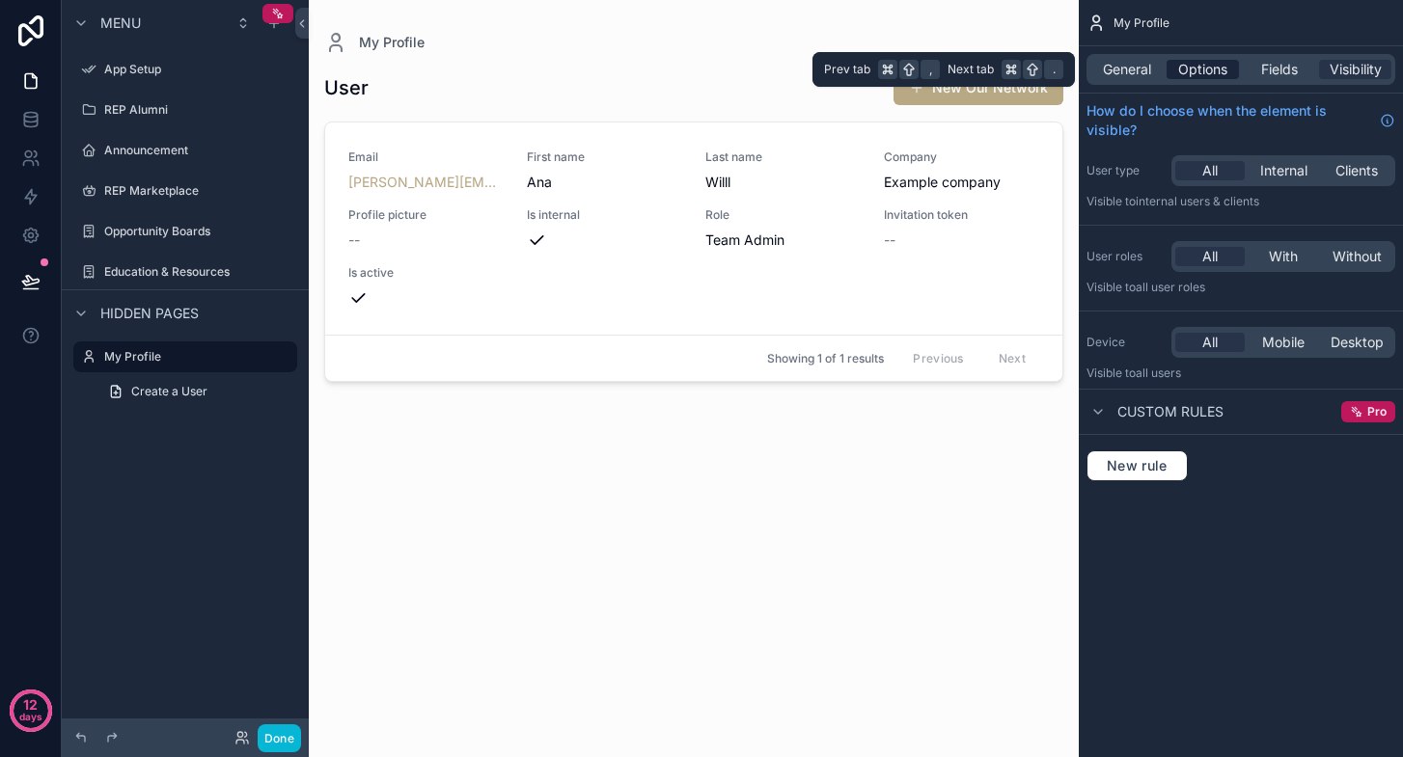
click at [1212, 72] on span "Options" at bounding box center [1202, 69] width 49 height 19
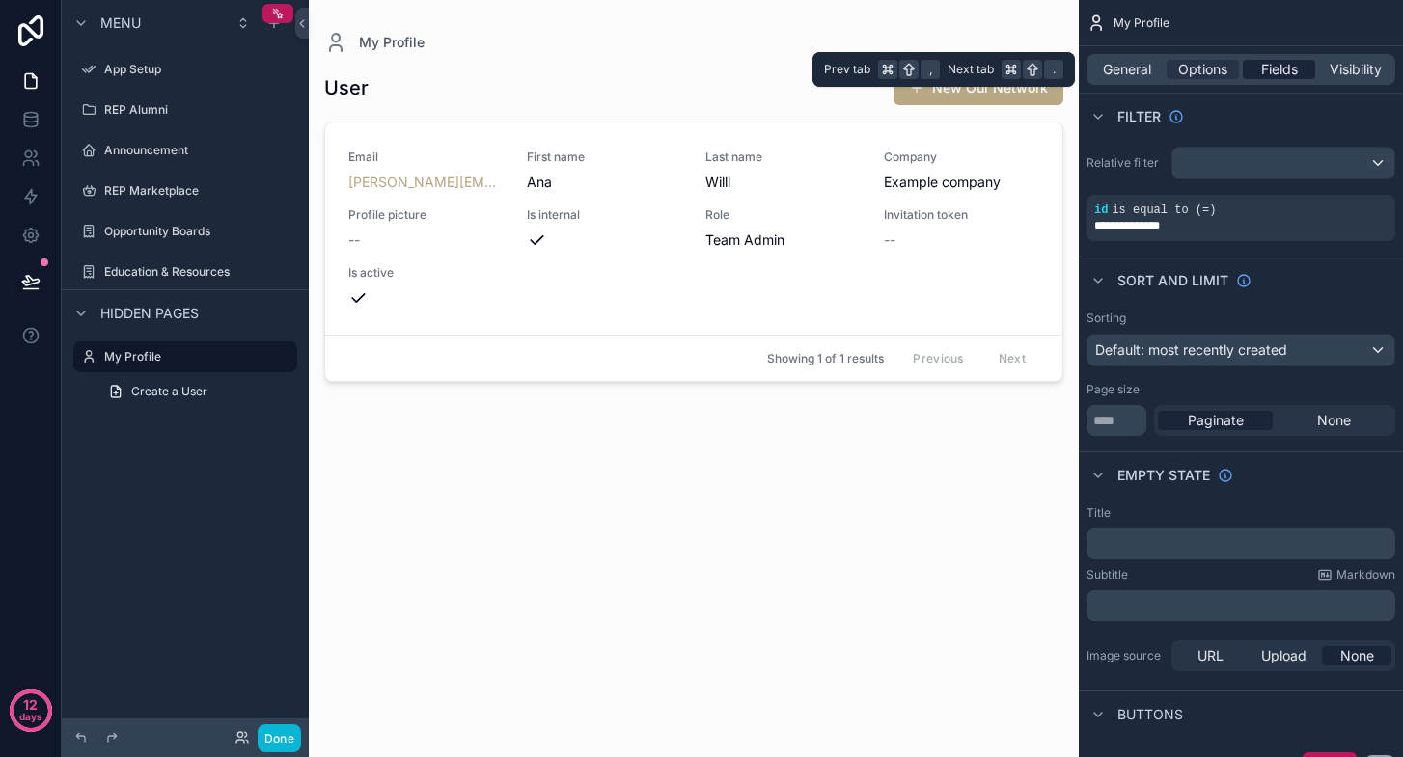
click at [1273, 68] on span "Fields" at bounding box center [1279, 69] width 37 height 19
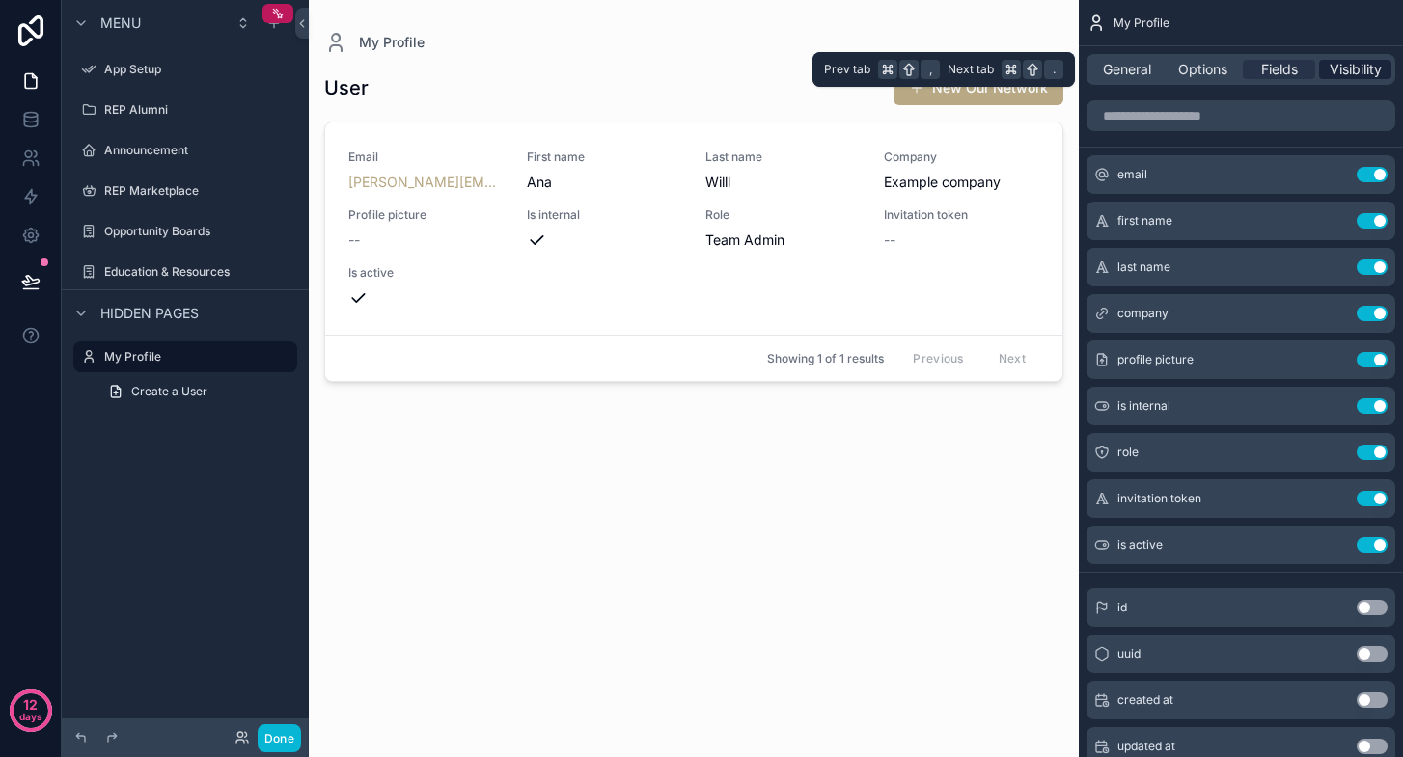
click at [1352, 67] on span "Visibility" at bounding box center [1355, 69] width 52 height 19
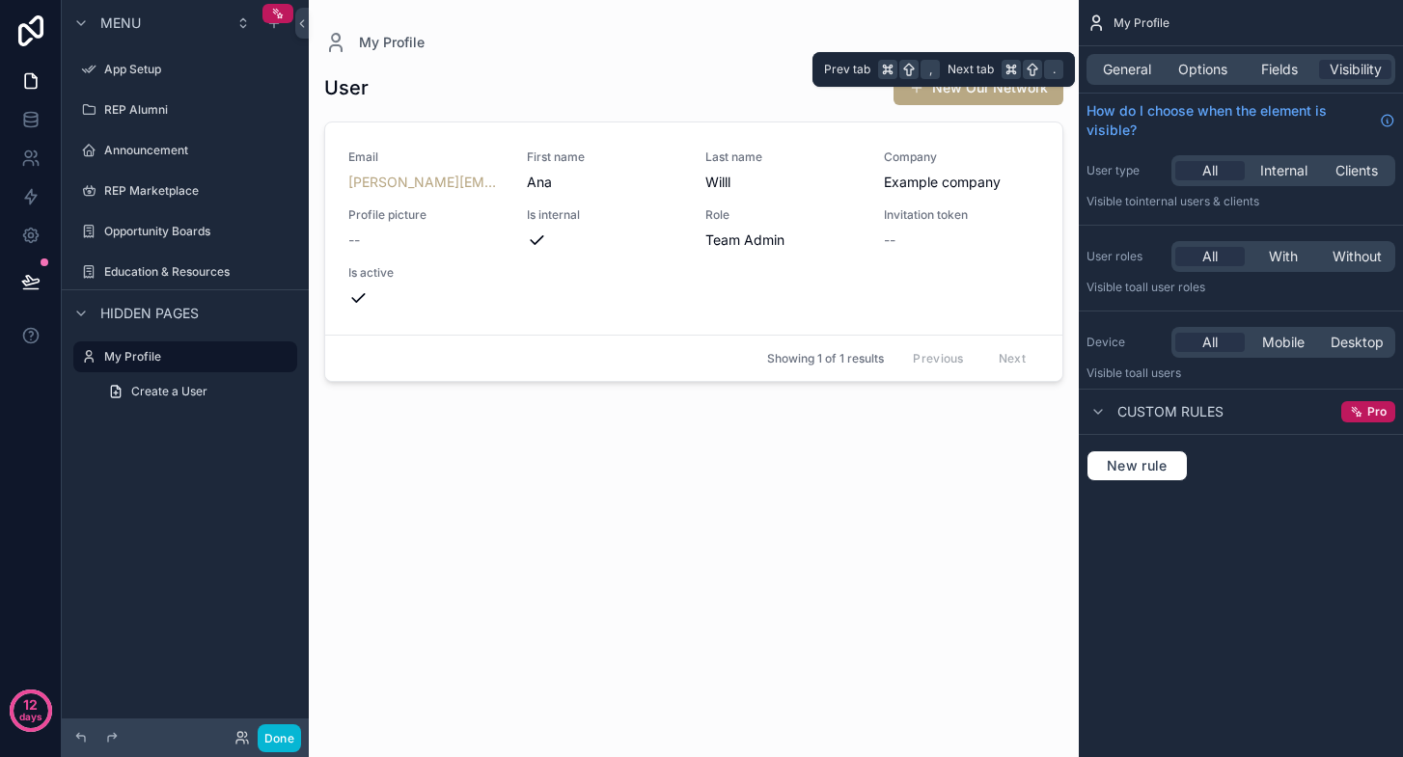
click at [1142, 86] on div "General Options Fields Visibility" at bounding box center [1241, 69] width 324 height 46
click at [1129, 76] on span "General" at bounding box center [1127, 69] width 48 height 19
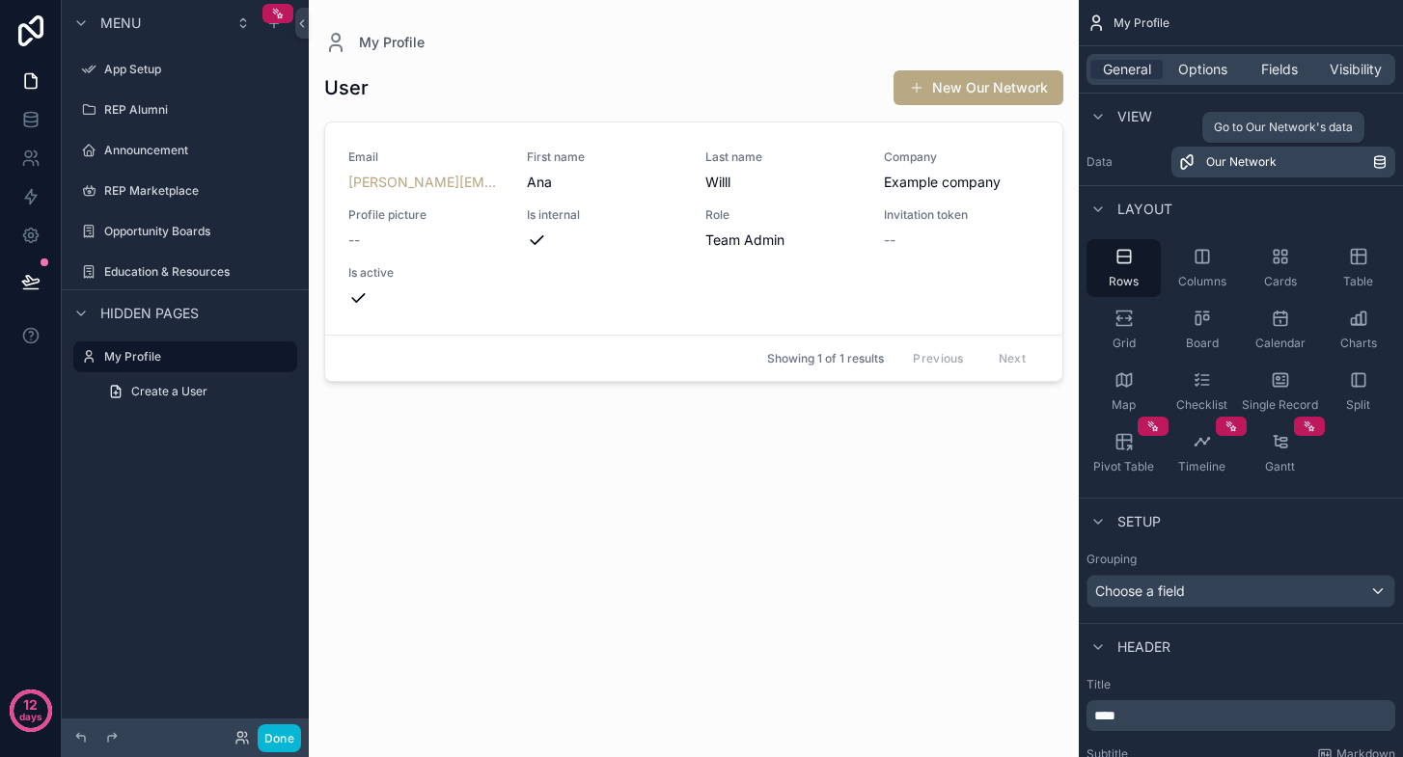
click at [1274, 167] on span "Our Network" at bounding box center [1241, 161] width 70 height 15
